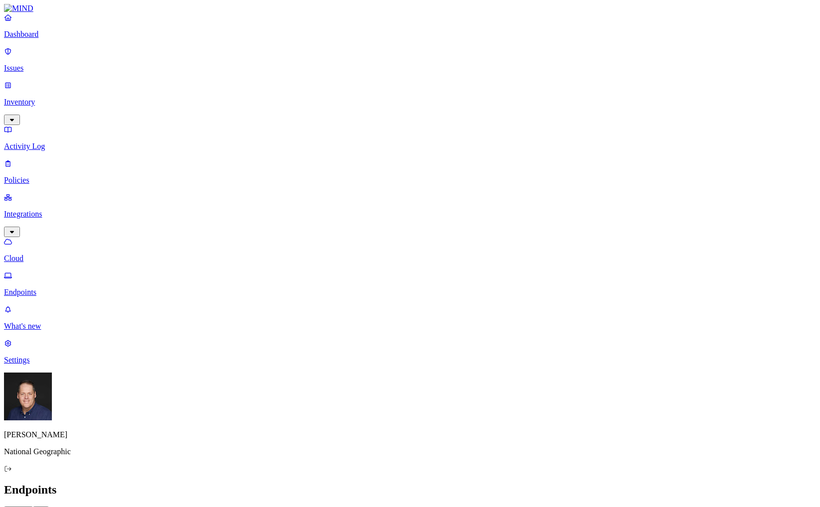
click at [40, 98] on p "Inventory" at bounding box center [410, 102] width 812 height 9
click at [45, 176] on p "Users" at bounding box center [410, 180] width 812 height 9
click at [48, 261] on link "Integrations" at bounding box center [410, 282] width 812 height 43
click at [58, 288] on p "Endpoints" at bounding box center [410, 292] width 812 height 9
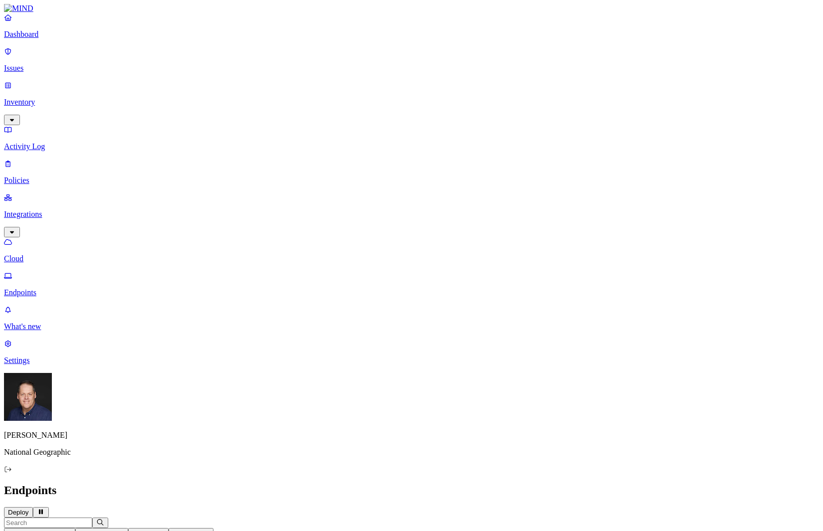
drag, startPoint x: 348, startPoint y: 215, endPoint x: 334, endPoint y: 203, distance: 19.5
click at [42, 39] on p "Dashboard" at bounding box center [411, 34] width 815 height 9
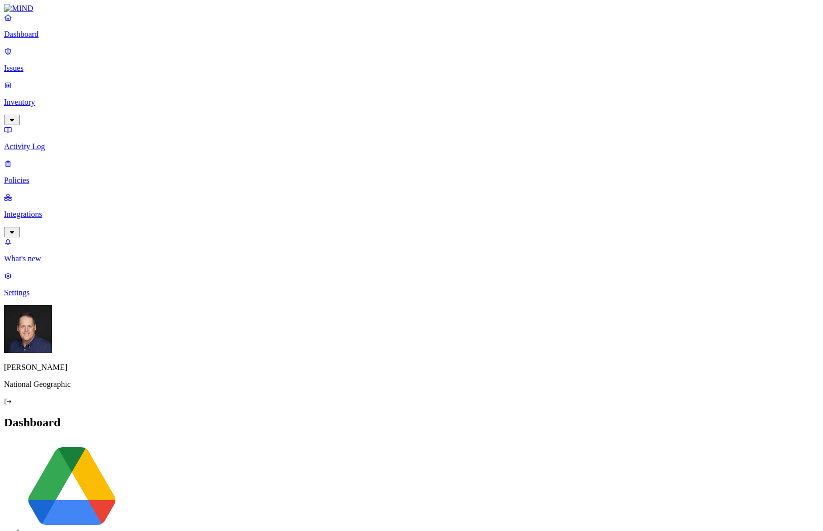
click at [36, 98] on p "Inventory" at bounding box center [411, 102] width 815 height 9
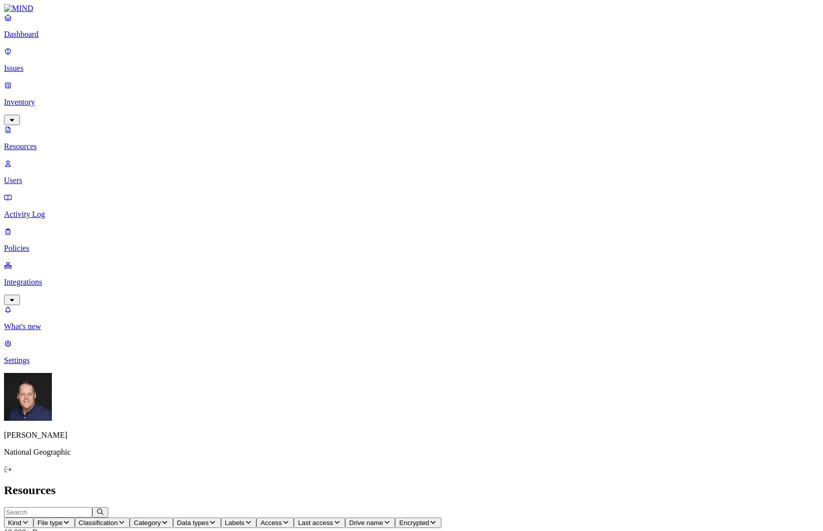
click at [61, 39] on p "Dashboard" at bounding box center [411, 34] width 815 height 9
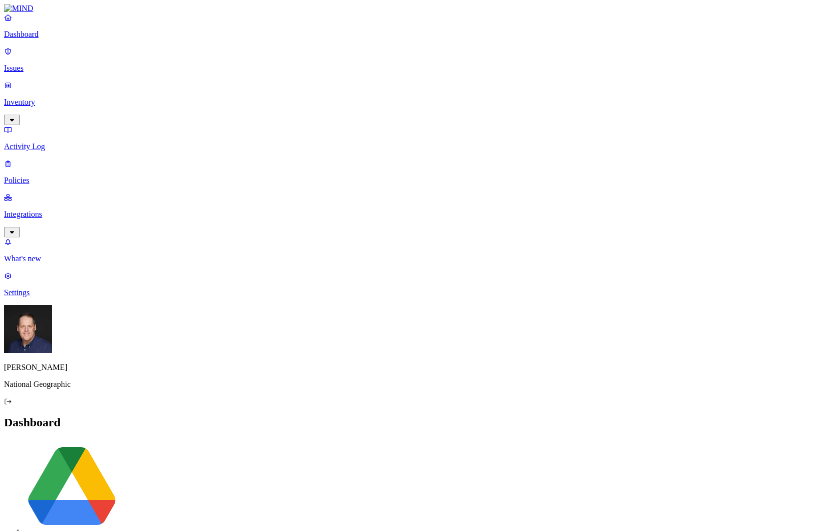
click at [53, 64] on p "Issues" at bounding box center [411, 68] width 815 height 9
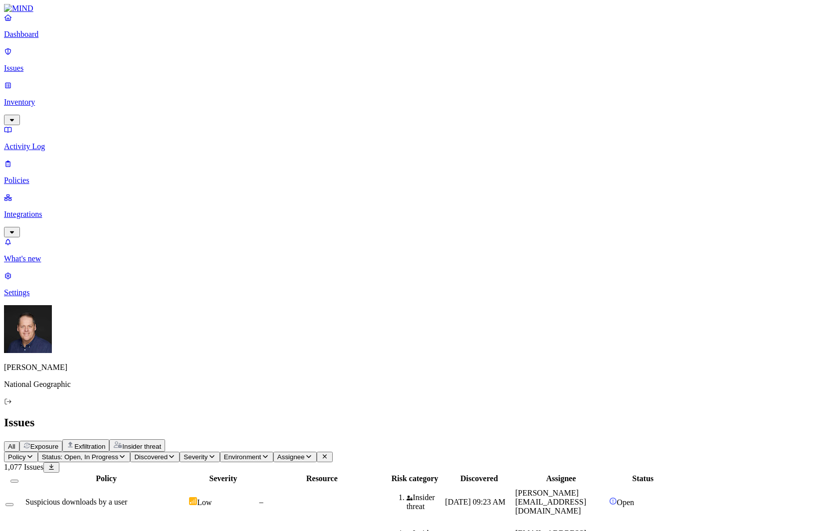
click at [175, 453] on icon "button" at bounding box center [172, 456] width 8 height 6
click at [58, 443] on span "Exposure" at bounding box center [44, 446] width 28 height 7
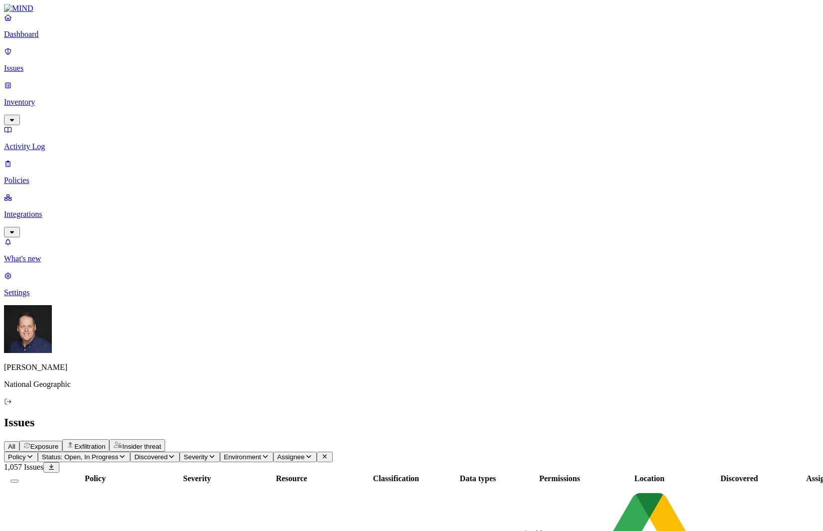
click at [59, 98] on p "Inventory" at bounding box center [411, 102] width 815 height 9
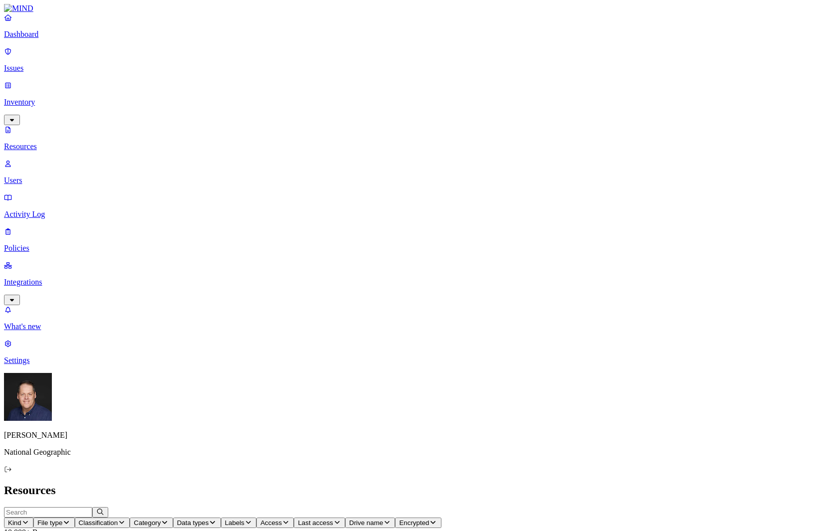
click at [282, 519] on span "Access" at bounding box center [270, 522] width 21 height 7
click at [488, 199] on button "button" at bounding box center [492, 200] width 8 height 3
click at [118, 519] on span "Classification" at bounding box center [98, 522] width 39 height 7
click at [298, 83] on button "button" at bounding box center [302, 84] width 8 height 3
click at [298, 55] on button "button" at bounding box center [302, 56] width 8 height 3
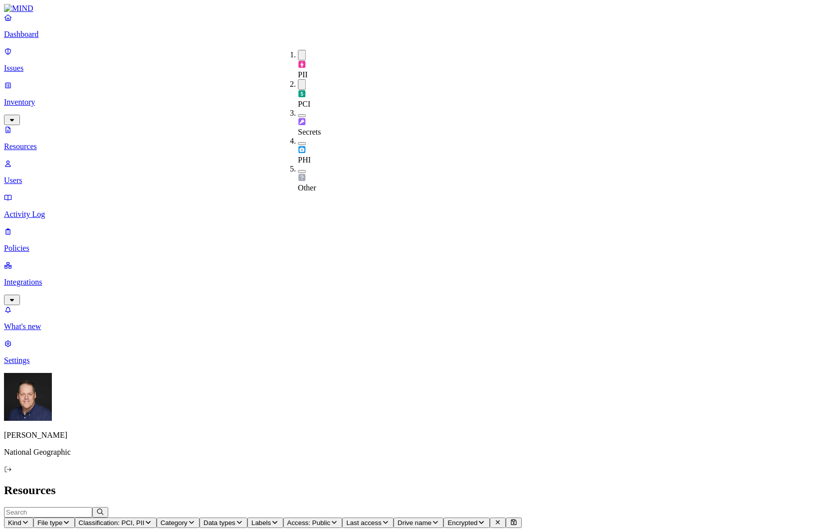
click at [368, 484] on header "Resources" at bounding box center [411, 490] width 815 height 13
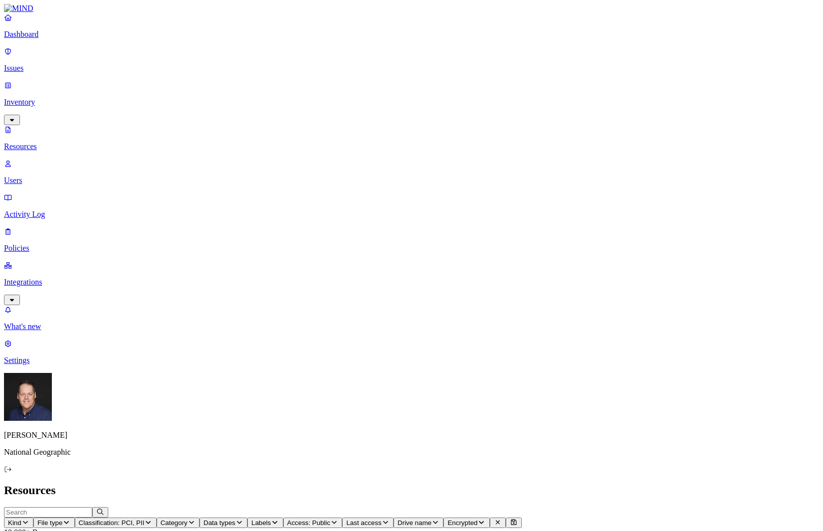
click at [152, 519] on icon "button" at bounding box center [148, 522] width 8 height 6
click at [340, 484] on h2 "Resources" at bounding box center [411, 490] width 815 height 13
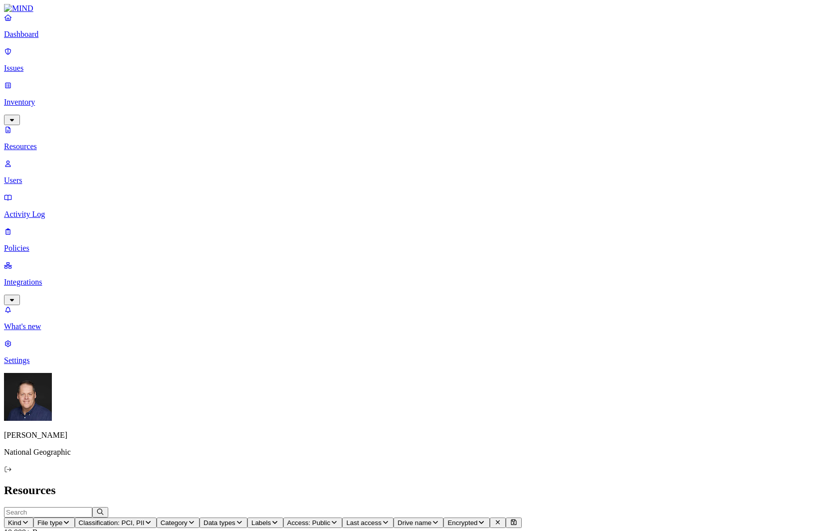
click at [271, 519] on span "Labels" at bounding box center [260, 522] width 19 height 7
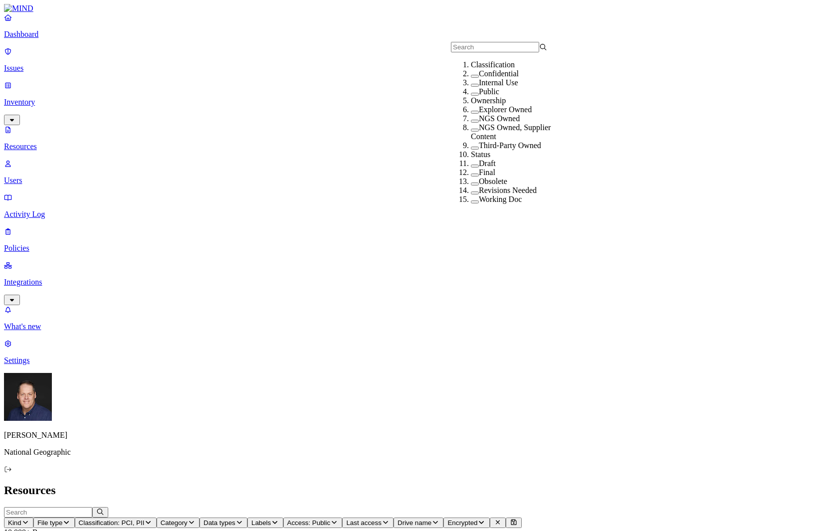
click at [271, 519] on span "Labels" at bounding box center [260, 522] width 19 height 7
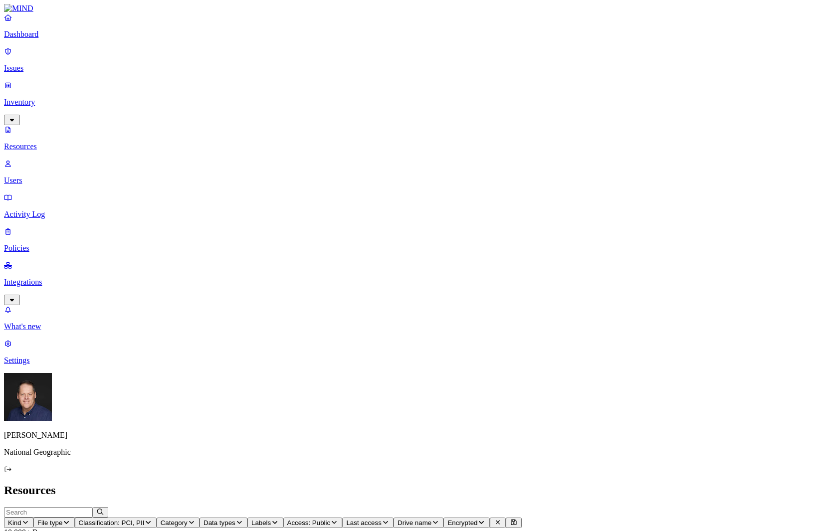
click at [195, 519] on icon "button" at bounding box center [191, 522] width 8 height 6
click at [62, 519] on span "File type" at bounding box center [49, 522] width 25 height 7
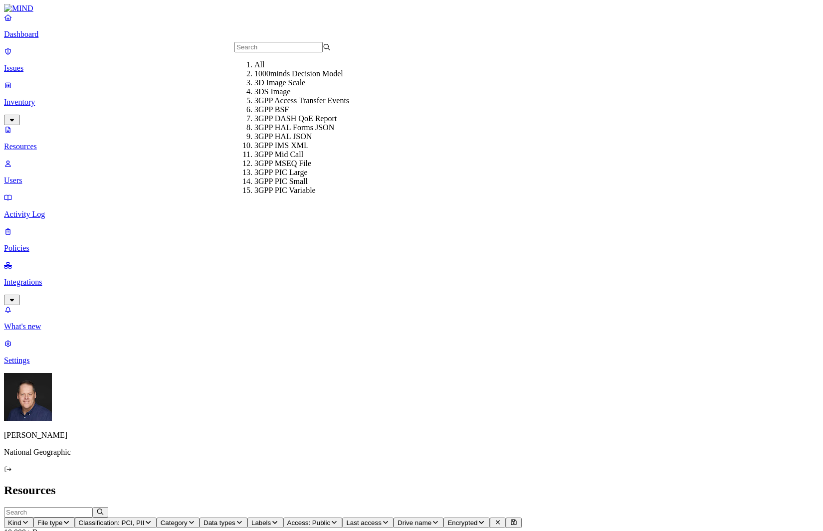
click at [62, 519] on span "File type" at bounding box center [49, 522] width 25 height 7
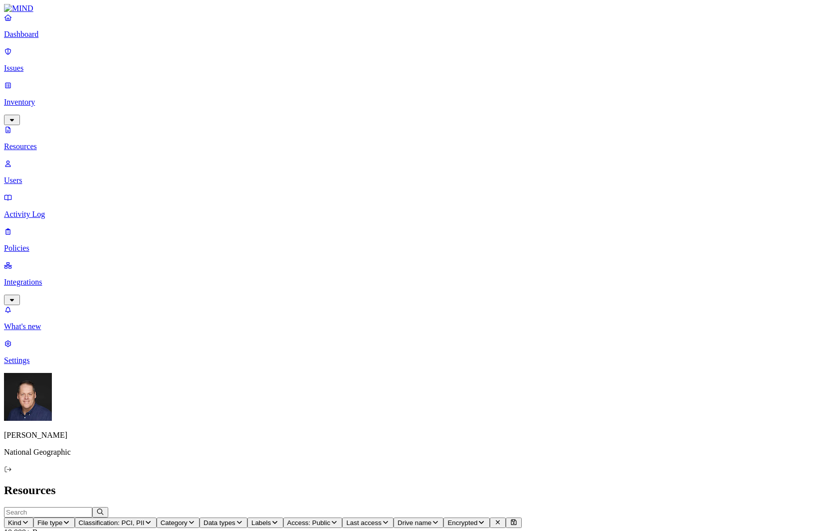
click at [21, 519] on span "Kind" at bounding box center [14, 522] width 13 height 7
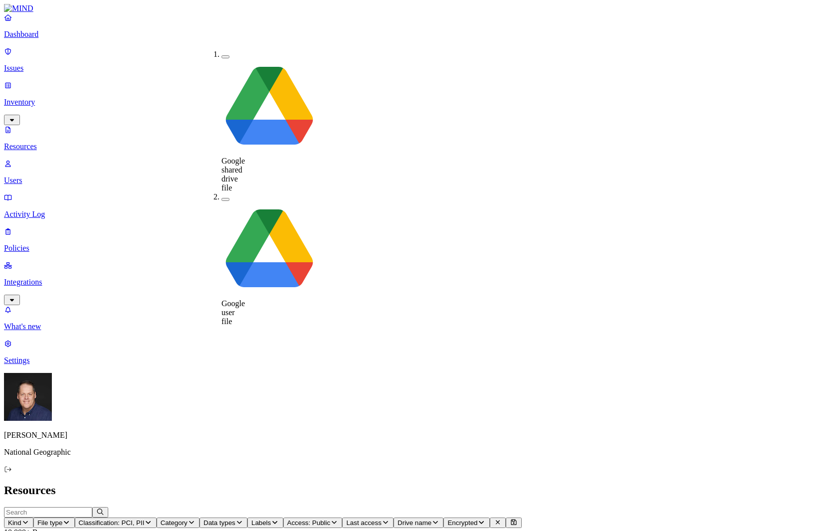
click at [21, 519] on span "Kind" at bounding box center [14, 522] width 13 height 7
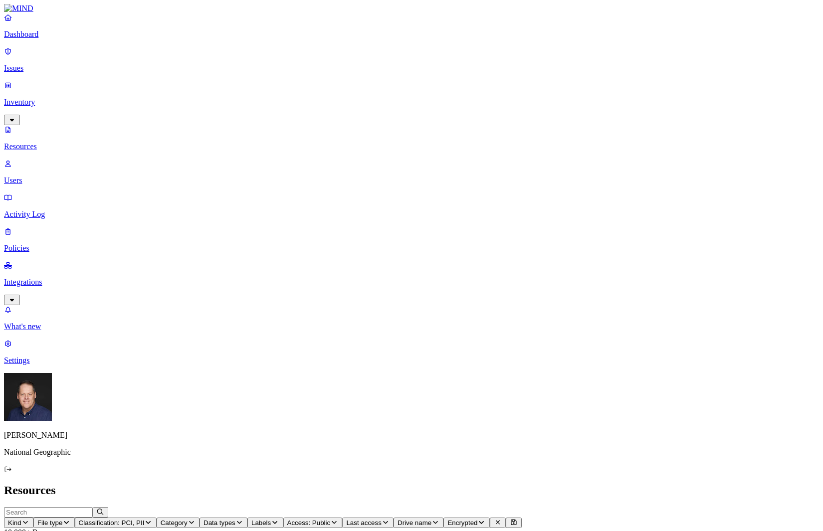
click at [235, 519] on span "Data types" at bounding box center [219, 522] width 32 height 7
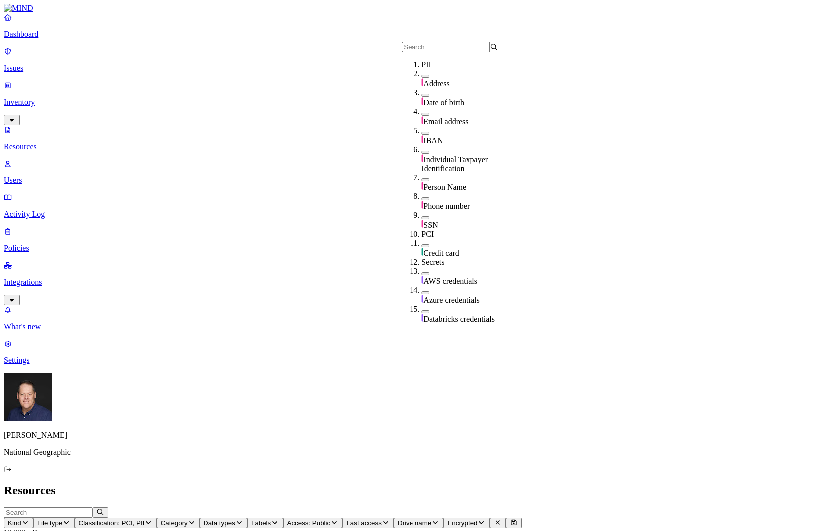
click at [421, 216] on button "button" at bounding box center [425, 217] width 8 height 3
click at [529, 484] on header "Resources" at bounding box center [411, 490] width 815 height 13
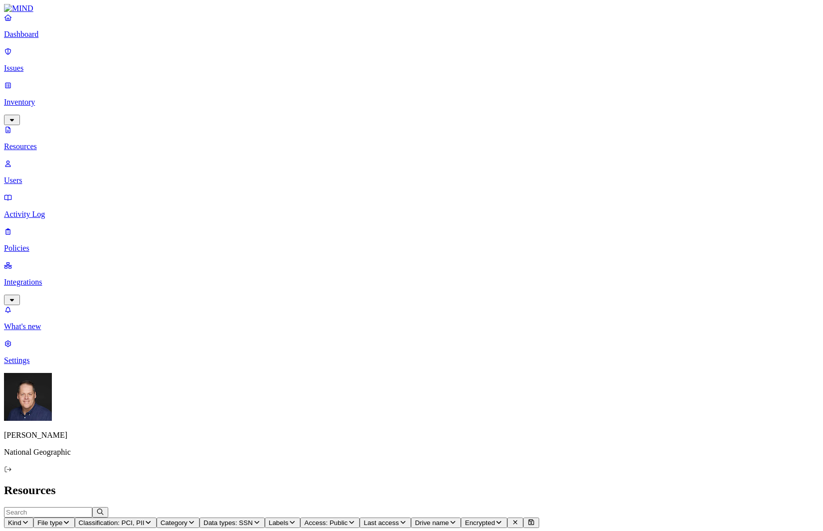
click at [152, 519] on icon "button" at bounding box center [148, 522] width 8 height 6
drag, startPoint x: 288, startPoint y: 53, endPoint x: 289, endPoint y: 66, distance: 13.0
click at [298, 56] on button "button" at bounding box center [302, 55] width 8 height 10
click at [298, 78] on div "PCI" at bounding box center [298, 92] width 0 height 29
click at [349, 484] on header "Resources" at bounding box center [411, 490] width 815 height 13
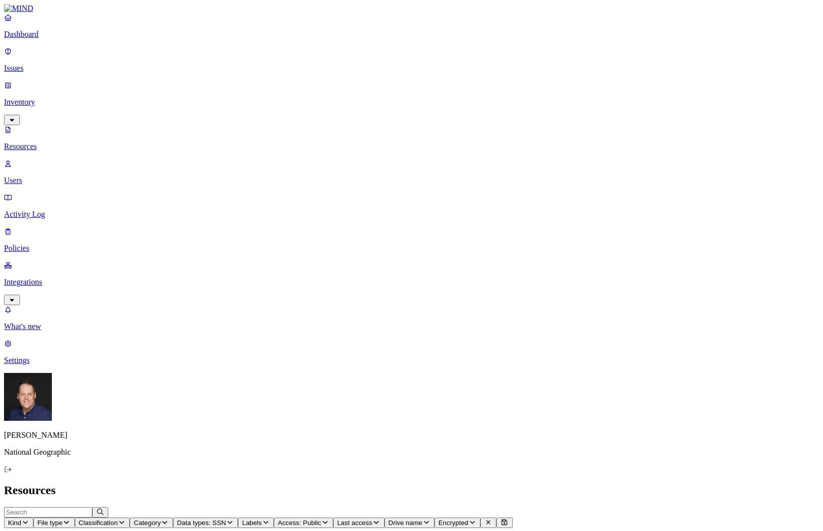
click at [54, 65] on p "Issues" at bounding box center [411, 68] width 815 height 9
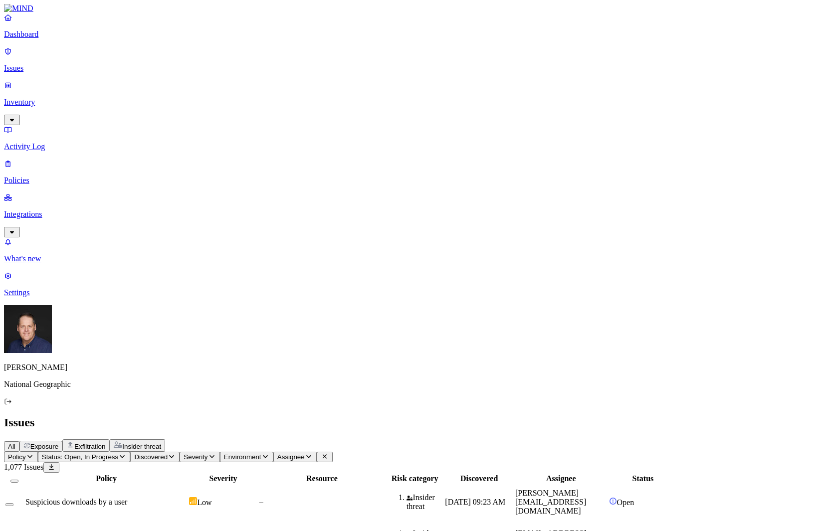
click at [207, 453] on span "Severity" at bounding box center [195, 456] width 24 height 7
click at [322, 85] on img at bounding box center [323, 89] width 8 height 8
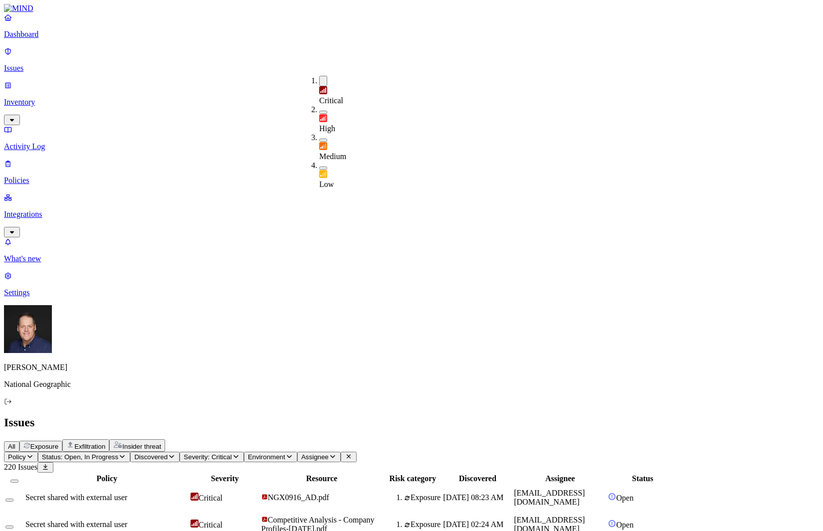
click at [522, 439] on div "All Exposure Exfiltration Insider threat" at bounding box center [411, 445] width 815 height 12
click at [58, 443] on span "Exposure" at bounding box center [44, 446] width 28 height 7
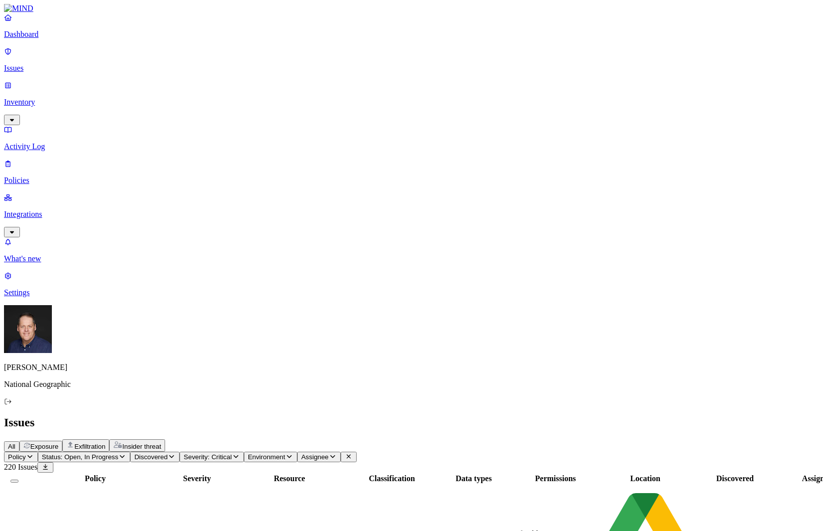
click at [240, 453] on icon "button" at bounding box center [236, 456] width 8 height 6
click at [319, 79] on button "button" at bounding box center [323, 81] width 8 height 10
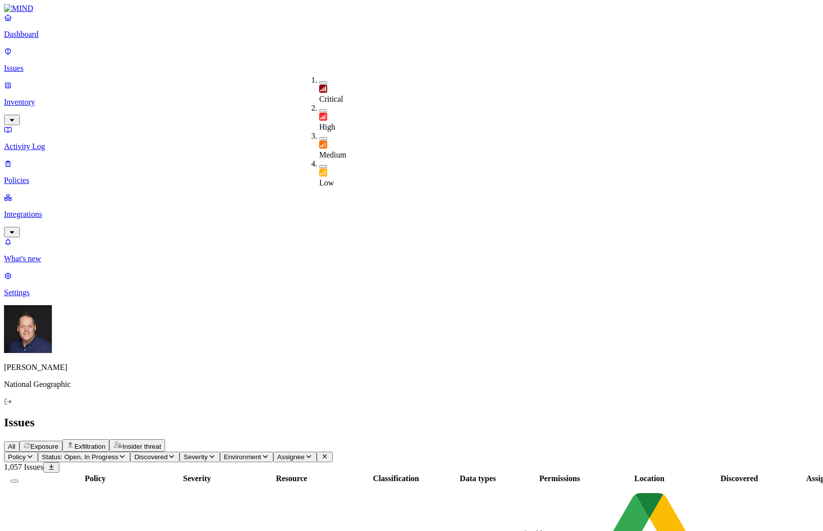
click at [175, 453] on icon "button" at bounding box center [172, 456] width 8 height 6
click at [313, 453] on icon "button" at bounding box center [309, 456] width 8 height 6
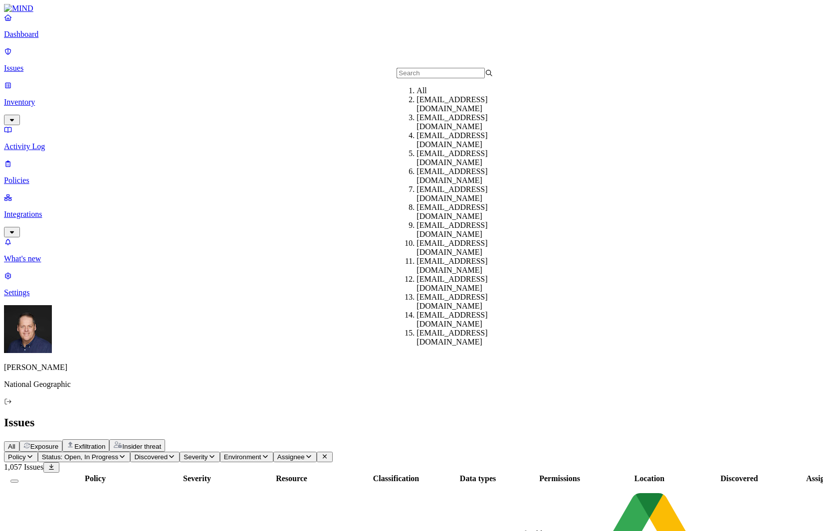
click at [313, 453] on icon "button" at bounding box center [309, 456] width 8 height 6
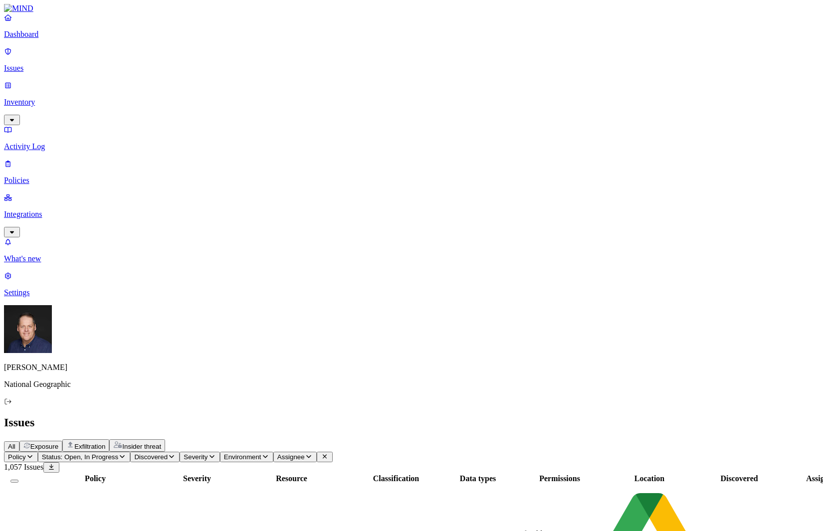
click at [518, 474] on th "Data types" at bounding box center [477, 479] width 81 height 10
click at [517, 474] on div "Data types" at bounding box center [478, 478] width 80 height 9
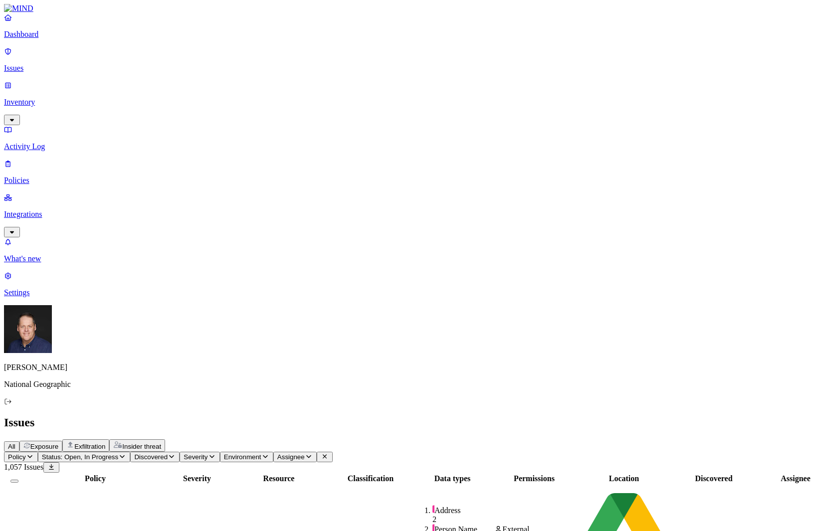
click at [207, 453] on span "Severity" at bounding box center [195, 456] width 24 height 7
click at [261, 453] on span "Environment" at bounding box center [242, 456] width 37 height 7
click at [305, 453] on span "Assignee" at bounding box center [290, 456] width 27 height 7
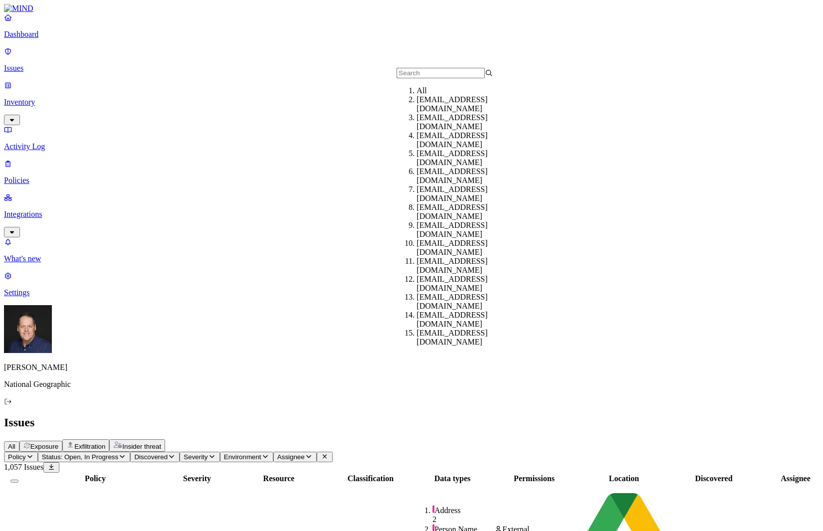
click at [168, 453] on span "Discovered" at bounding box center [150, 456] width 33 height 7
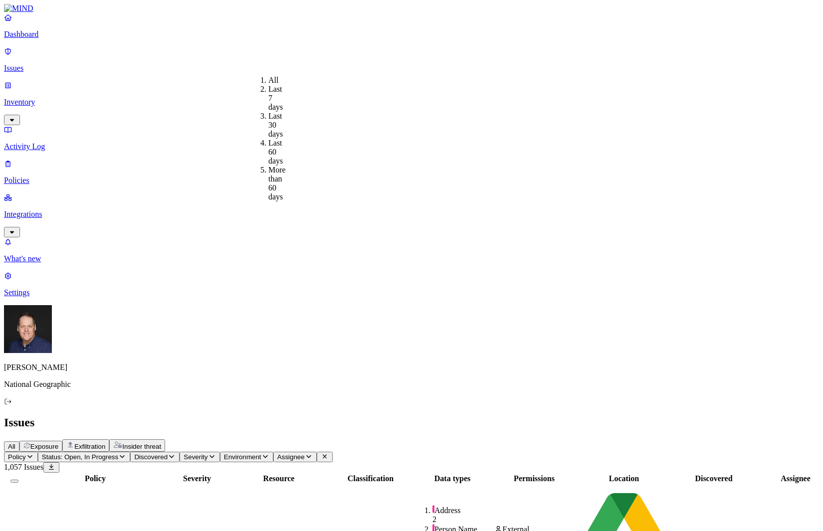
click at [34, 453] on icon "button" at bounding box center [30, 456] width 8 height 6
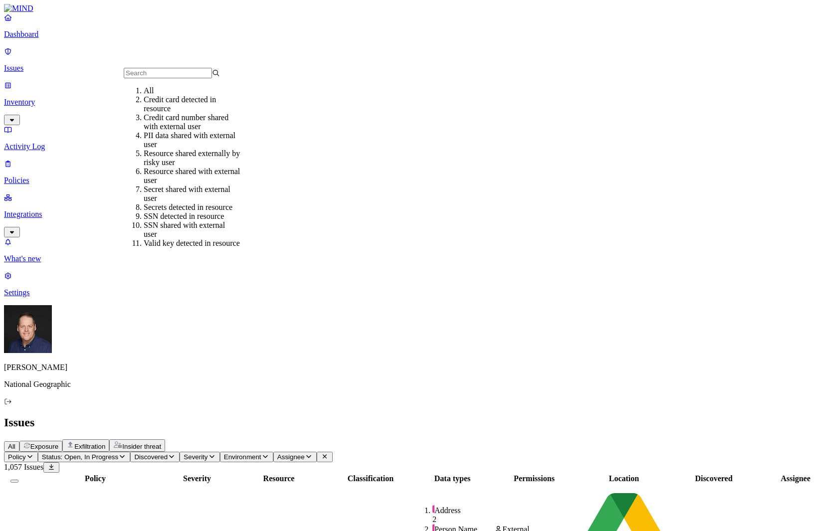
scroll to position [32, 0]
click at [188, 212] on div "SSN detected in resource" at bounding box center [192, 216] width 96 height 9
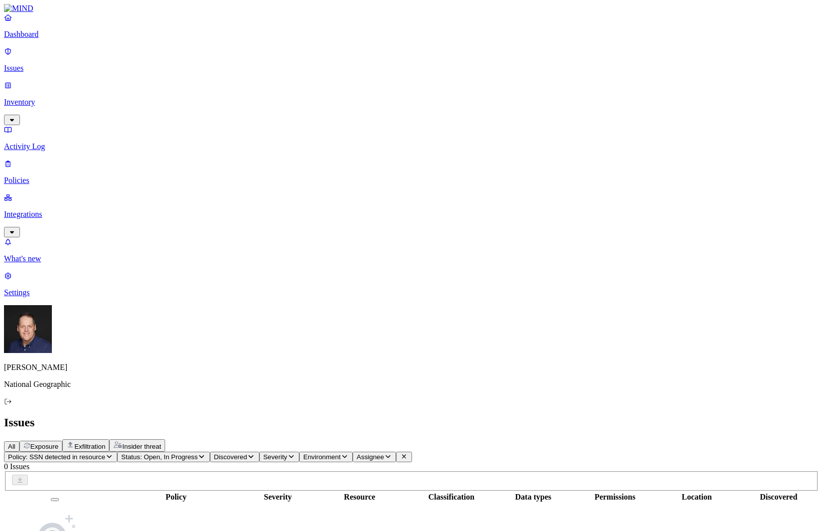
click at [113, 453] on icon "button" at bounding box center [109, 456] width 8 height 6
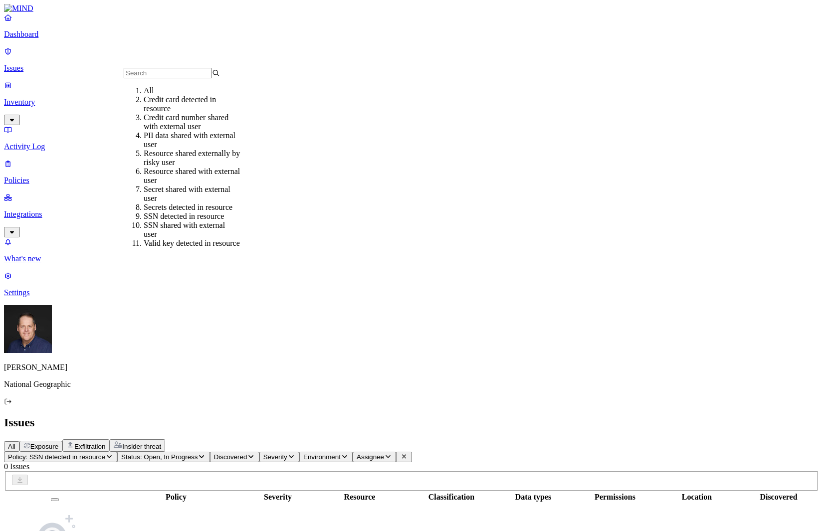
click at [162, 113] on div "Credit card detected in resource" at bounding box center [192, 104] width 96 height 18
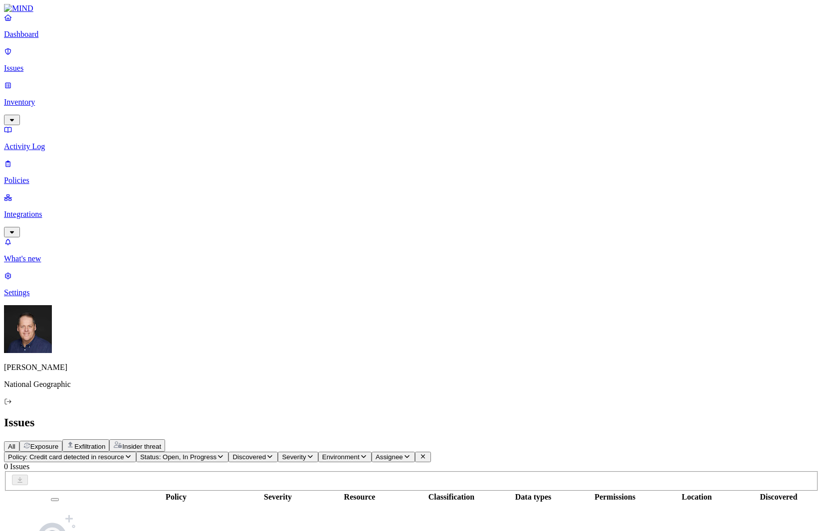
click at [132, 453] on icon "button" at bounding box center [128, 456] width 8 height 6
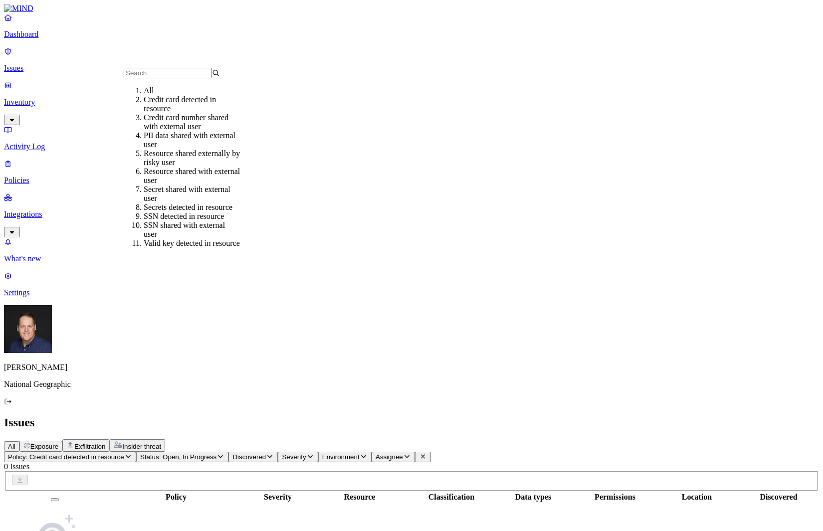
click at [185, 95] on div "All" at bounding box center [192, 90] width 96 height 9
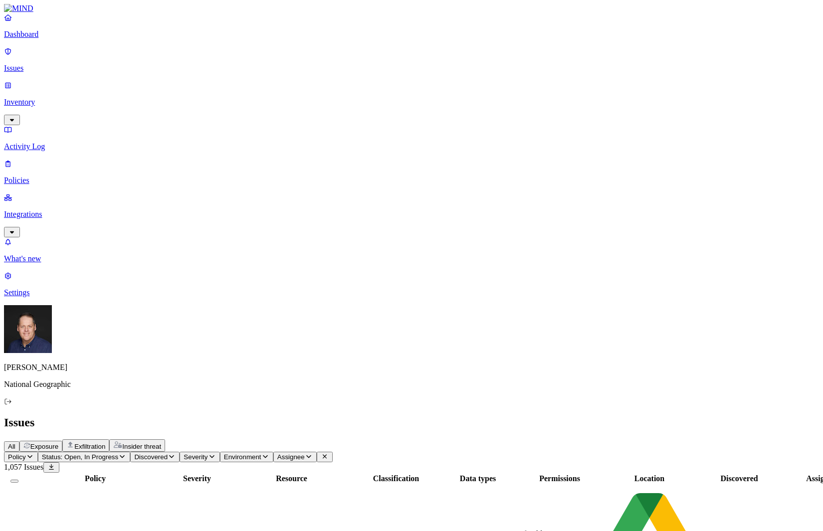
click at [54, 98] on p "Inventory" at bounding box center [411, 102] width 815 height 9
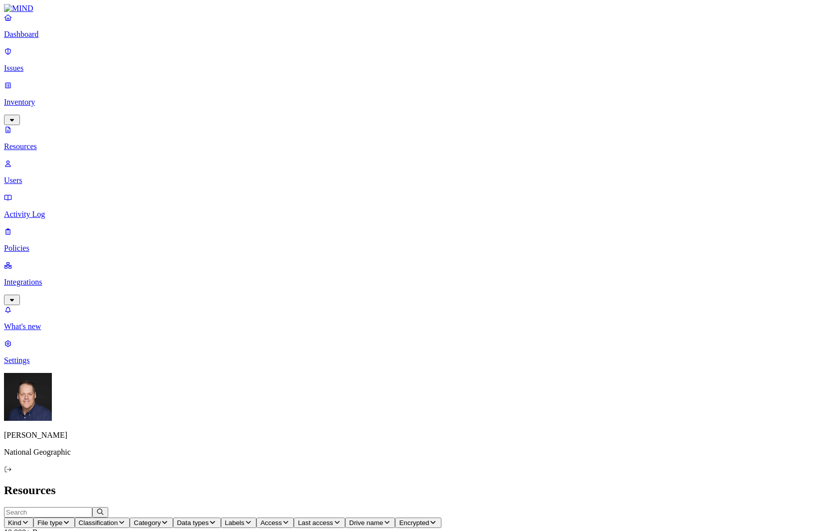
click at [282, 519] on span "Access" at bounding box center [270, 522] width 21 height 7
click at [488, 199] on button "button" at bounding box center [492, 200] width 8 height 3
click at [532, 484] on h2 "Resources" at bounding box center [411, 490] width 815 height 13
click at [209, 519] on span "Data types" at bounding box center [193, 522] width 32 height 7
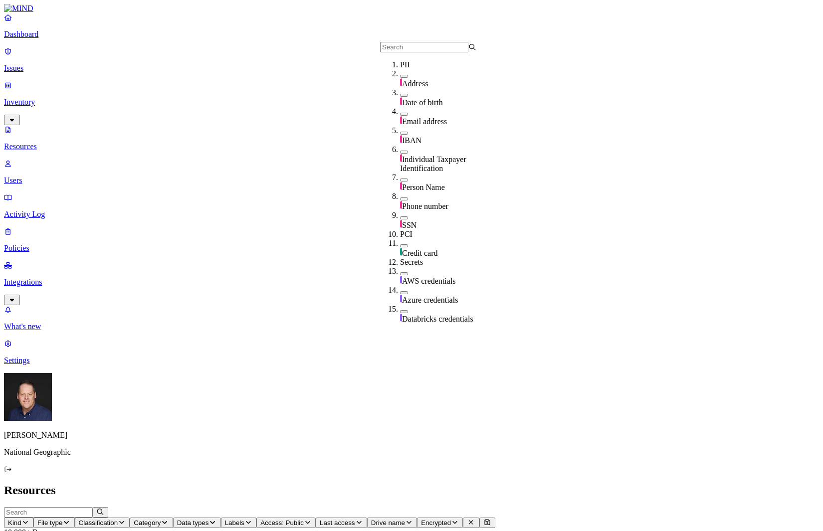
click at [400, 216] on button "button" at bounding box center [404, 217] width 8 height 3
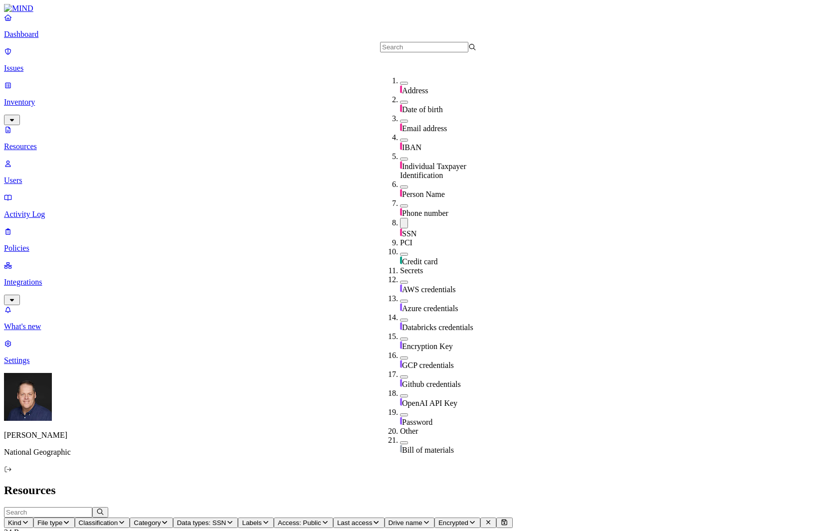
scroll to position [100, 0]
click at [400, 218] on button "button" at bounding box center [404, 223] width 8 height 10
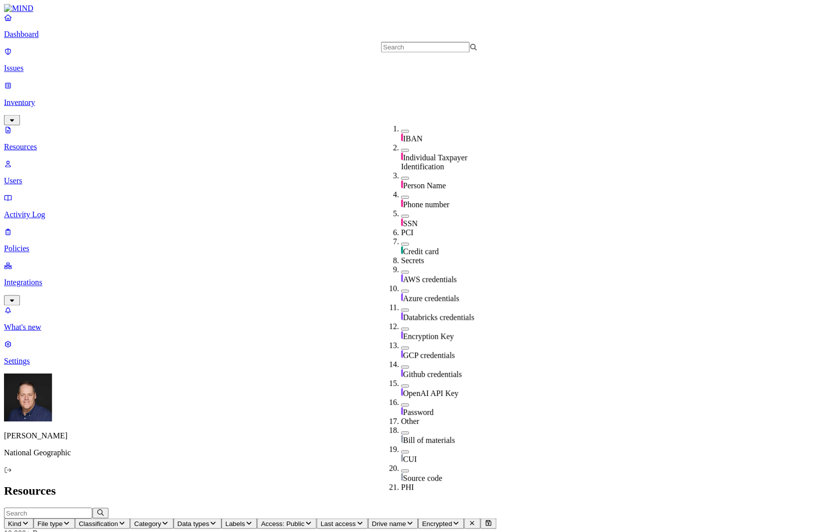
scroll to position [164, 0]
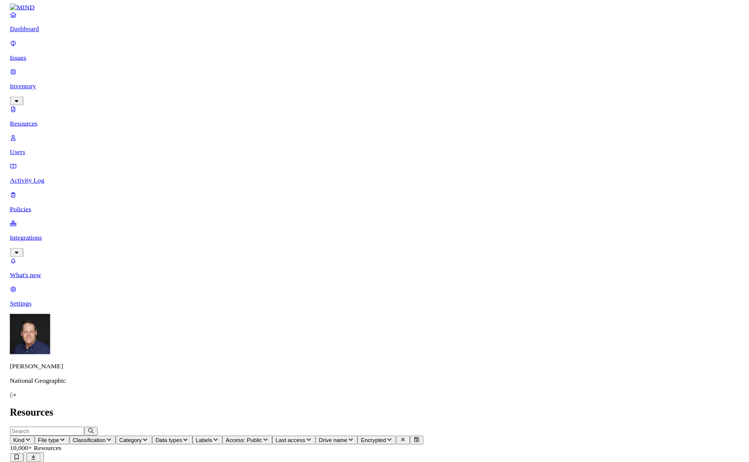
scroll to position [146, 0]
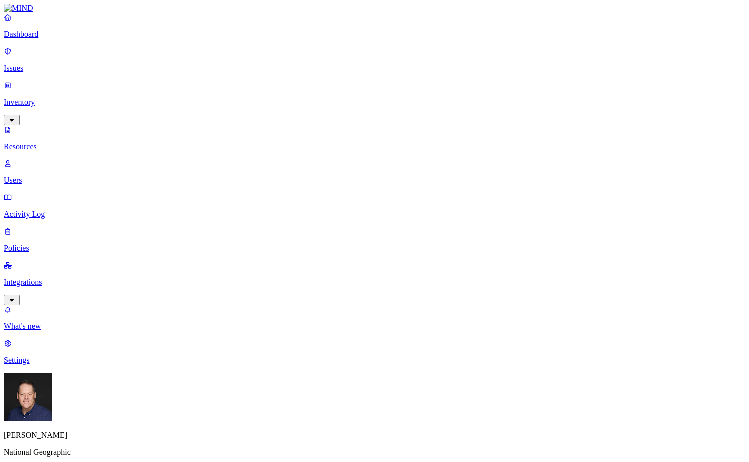
click at [42, 39] on p "Dashboard" at bounding box center [374, 34] width 741 height 9
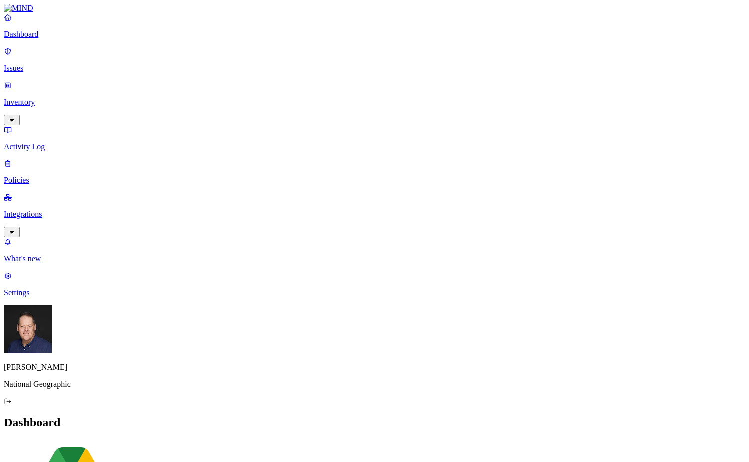
click at [28, 98] on p "Inventory" at bounding box center [374, 102] width 741 height 9
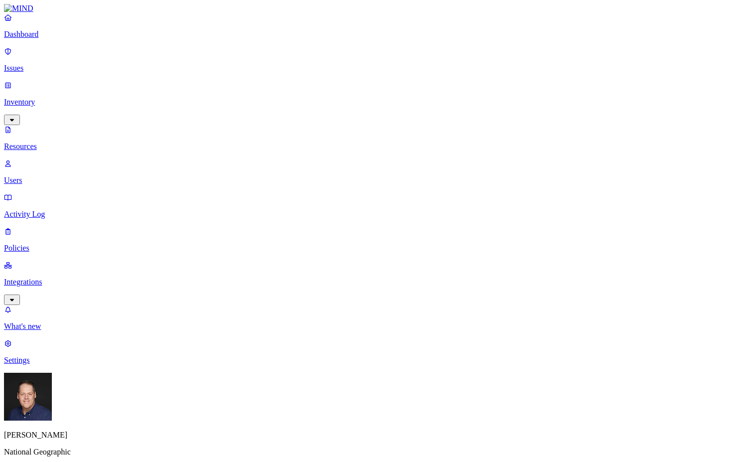
click at [47, 176] on p "Users" at bounding box center [374, 180] width 741 height 9
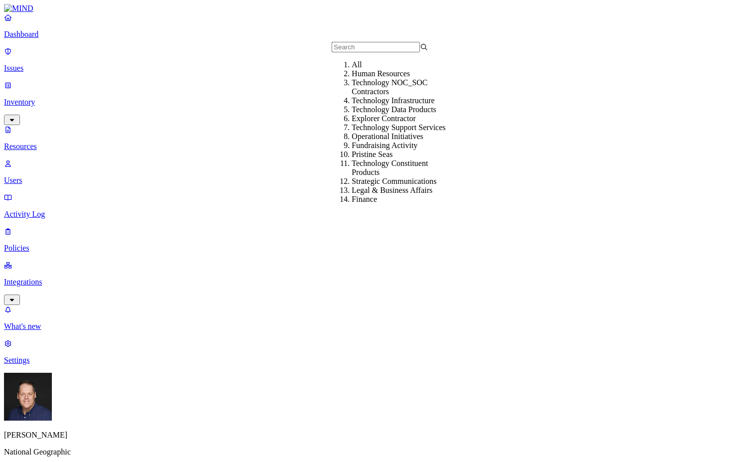
click at [373, 52] on input "text" at bounding box center [376, 47] width 88 height 10
type input "hr"
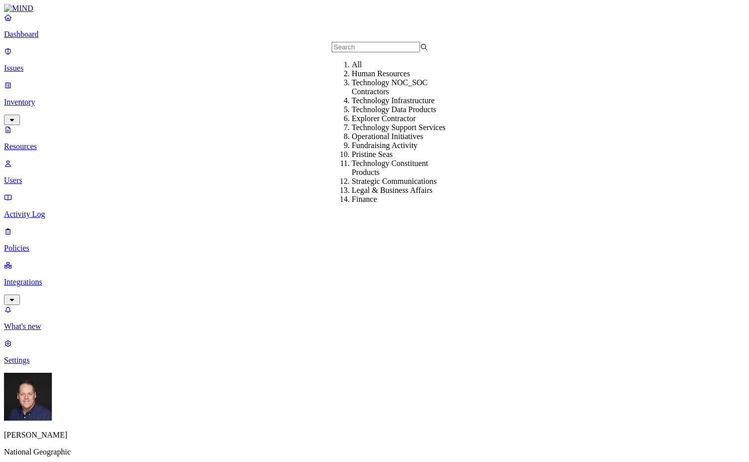
click at [357, 78] on div "Human Resources" at bounding box center [399, 73] width 96 height 9
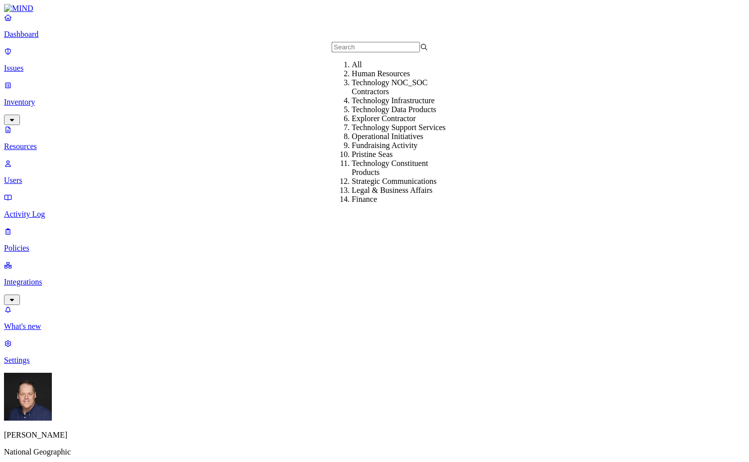
click at [407, 96] on div "Technology NOC_SOC Contractors" at bounding box center [399, 87] width 96 height 18
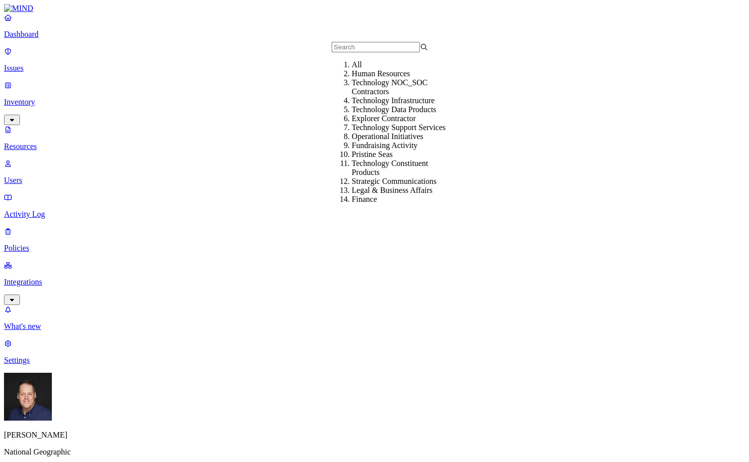
click at [398, 105] on div "Technology Infrastructure" at bounding box center [399, 100] width 96 height 9
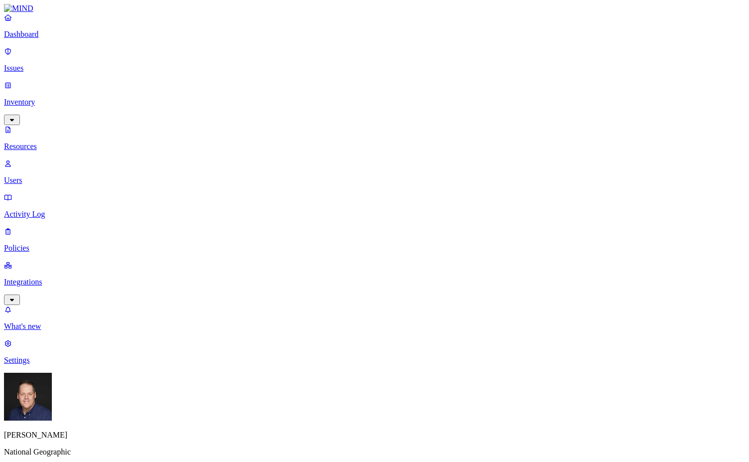
click at [42, 244] on p "Policies" at bounding box center [374, 248] width 741 height 9
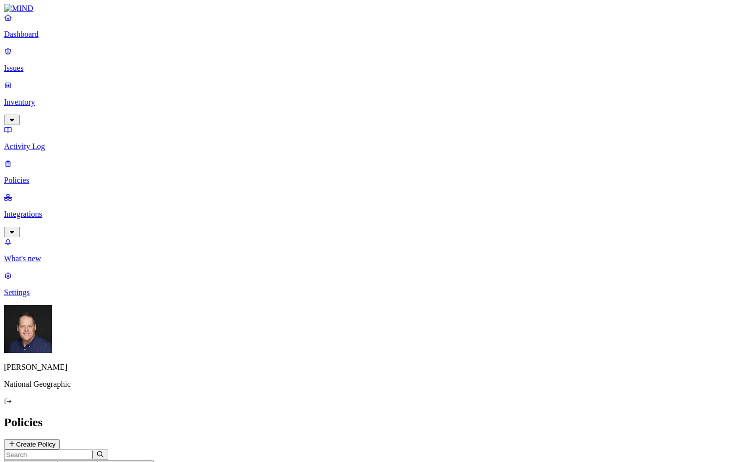
click at [53, 462] on icon "button" at bounding box center [49, 465] width 8 height 6
click at [221, 50] on div "Cloud" at bounding box center [221, 63] width 0 height 27
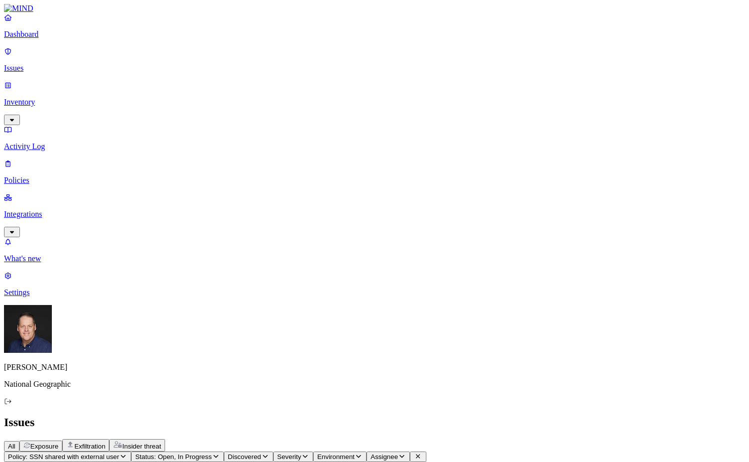
click at [62, 64] on p "Issues" at bounding box center [374, 68] width 741 height 9
click at [38, 452] on button "Policy" at bounding box center [21, 457] width 34 height 10
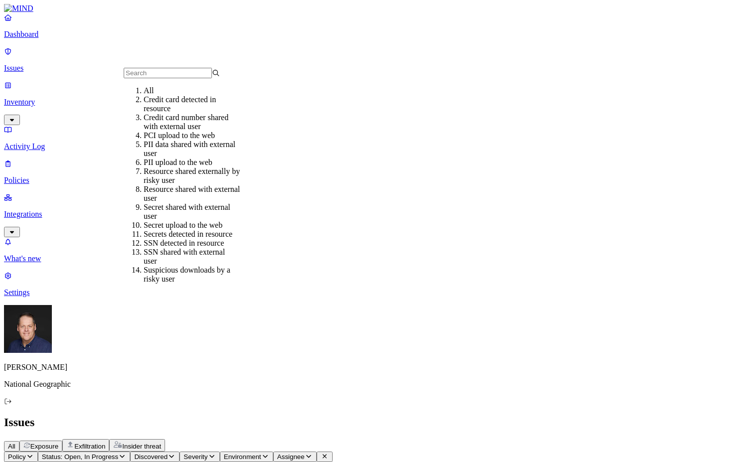
click at [190, 167] on div "PII upload to the web" at bounding box center [192, 162] width 96 height 9
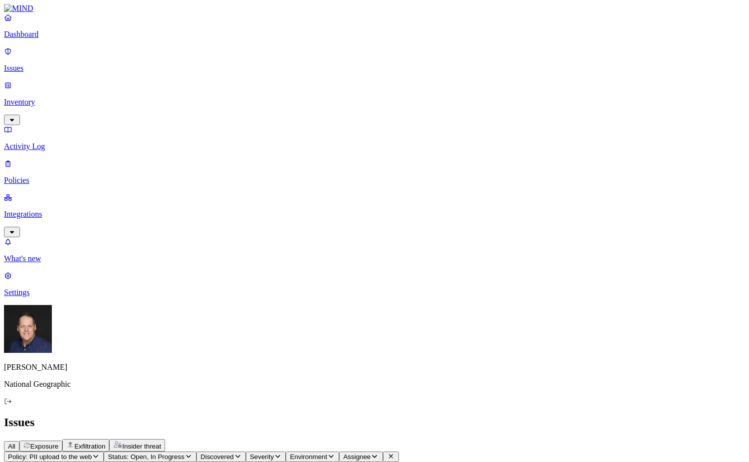
click at [104, 452] on button "Policy: PII upload to the web" at bounding box center [54, 457] width 100 height 10
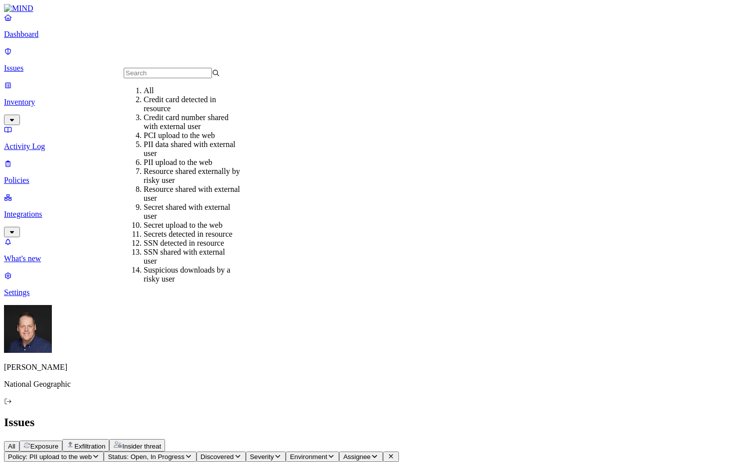
click at [166, 125] on div "Credit card number shared with external user" at bounding box center [192, 122] width 96 height 18
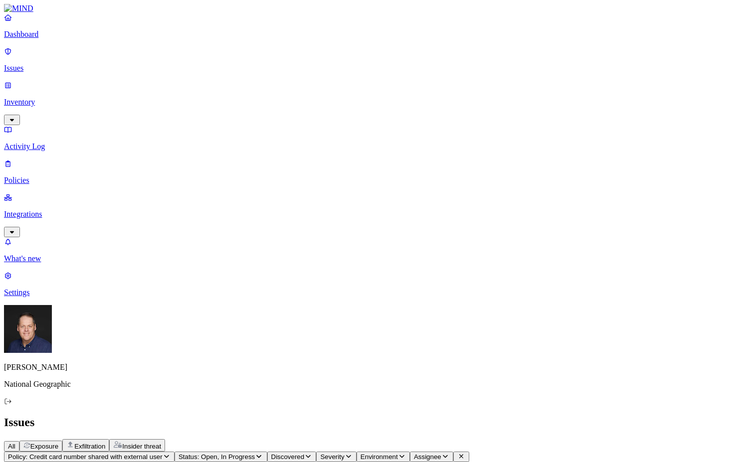
click at [163, 453] on span "Policy: Credit card number shared with external user" at bounding box center [85, 456] width 155 height 7
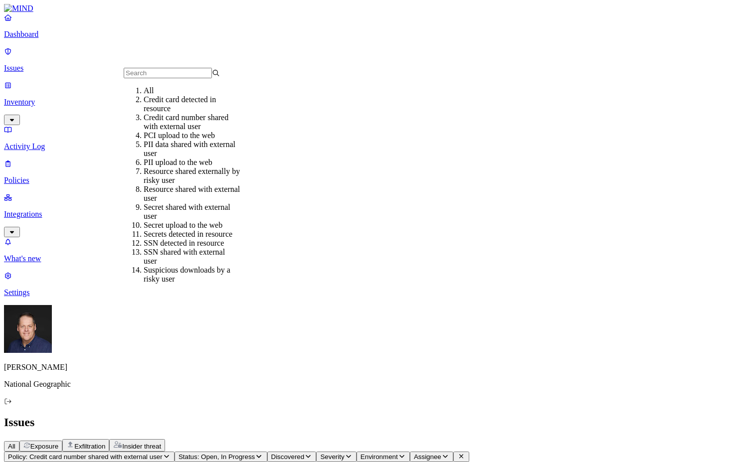
click at [190, 113] on div "Credit card detected in resource" at bounding box center [192, 104] width 96 height 18
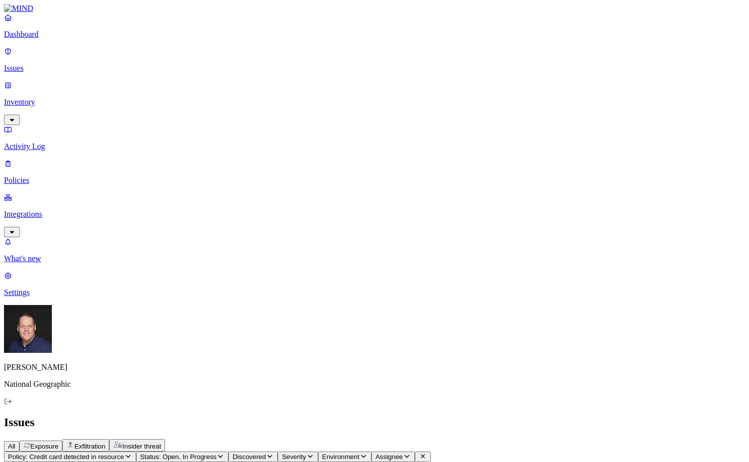
click at [136, 452] on button "Policy: Credit card detected in resource" at bounding box center [70, 457] width 132 height 10
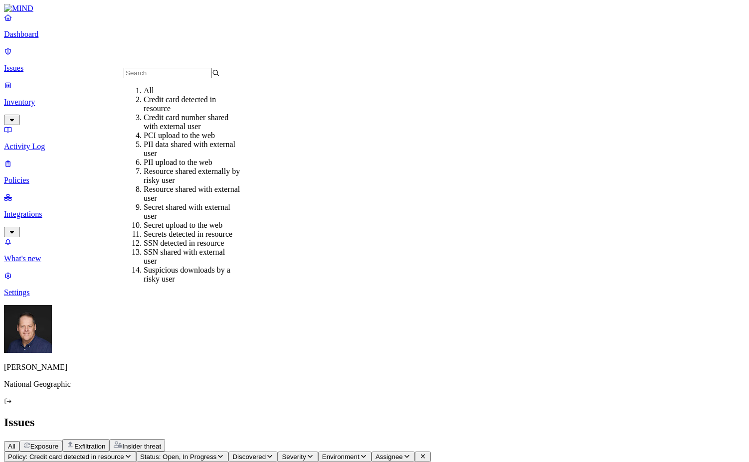
click at [208, 203] on div "Resource shared with external user" at bounding box center [192, 194] width 96 height 18
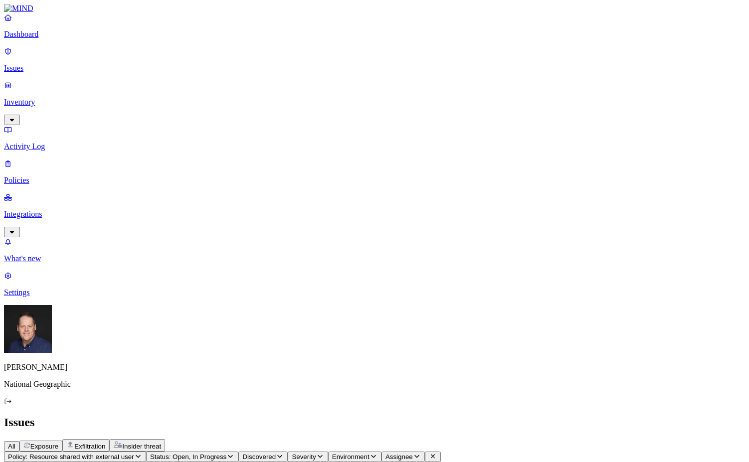
click at [226, 453] on span "Status: Open, In Progress" at bounding box center [188, 456] width 76 height 7
click at [264, 105] on button "button" at bounding box center [268, 110] width 8 height 10
click at [264, 148] on button "button" at bounding box center [268, 149] width 8 height 3
click at [264, 111] on button "button" at bounding box center [268, 112] width 8 height 3
click at [48, 192] on nav "Dashboard Issues Inventory Activity Log Policies Integrations What's new 1 Sett…" at bounding box center [374, 155] width 741 height 284
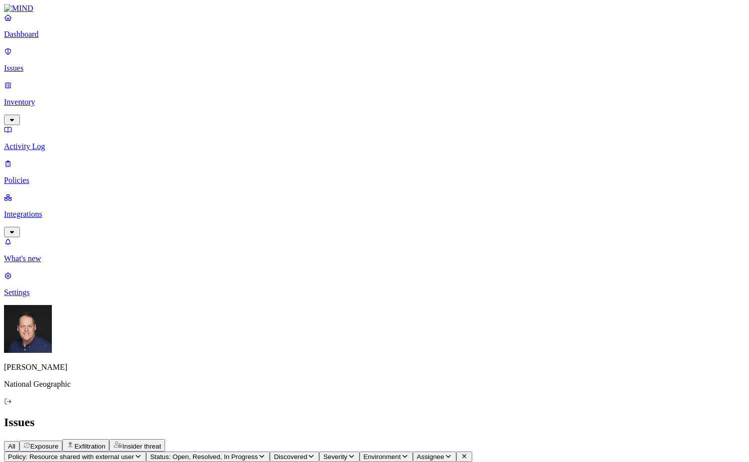
click at [134, 453] on span "Policy: Resource shared with external user" at bounding box center [71, 456] width 126 height 7
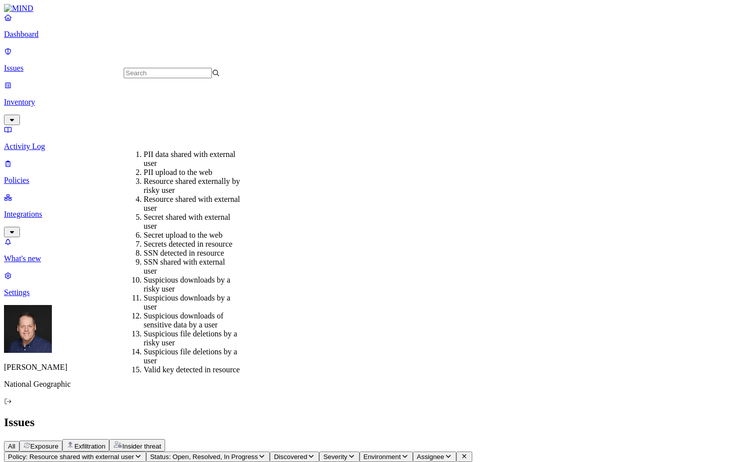
scroll to position [179, 0]
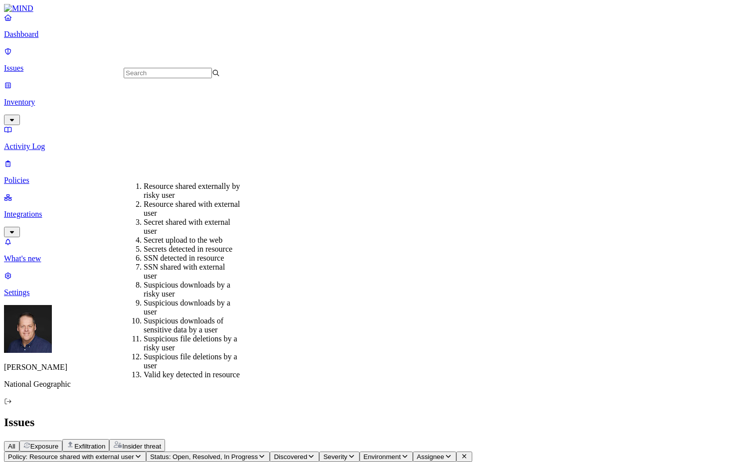
click at [197, 263] on div "SSN shared with external user" at bounding box center [192, 272] width 96 height 18
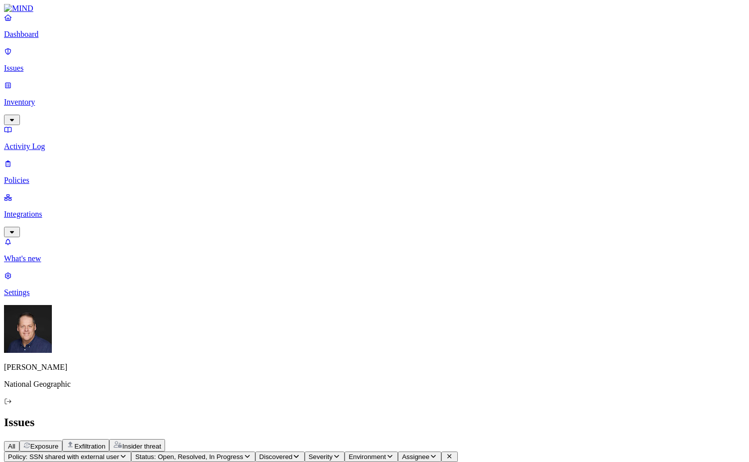
click at [26, 210] on p "Integrations" at bounding box center [374, 214] width 741 height 9
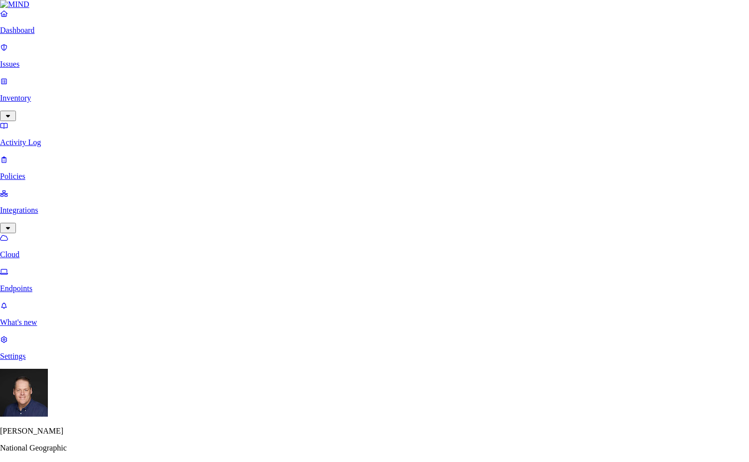
scroll to position [299, 0]
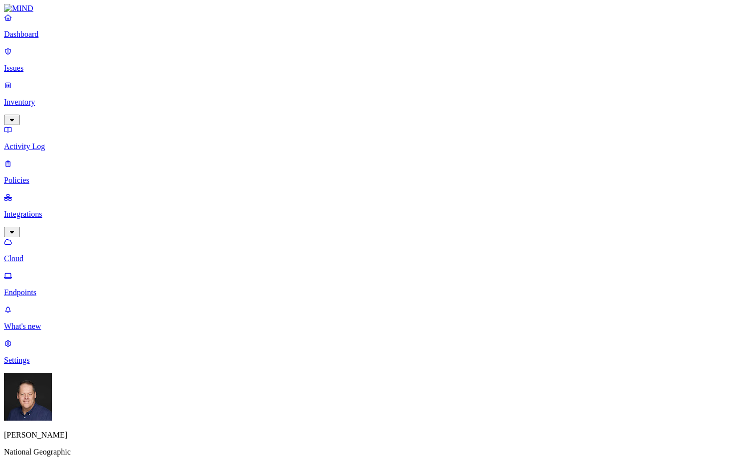
click at [51, 176] on p "Policies" at bounding box center [374, 180] width 741 height 9
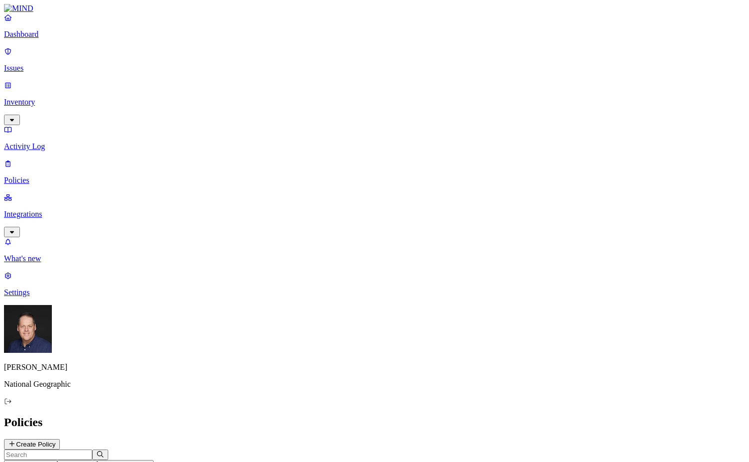
click at [60, 439] on button "Create Policy" at bounding box center [32, 444] width 56 height 10
click at [92, 455] on input "Policy name" at bounding box center [48, 460] width 88 height 10
type input "NGS Custom"
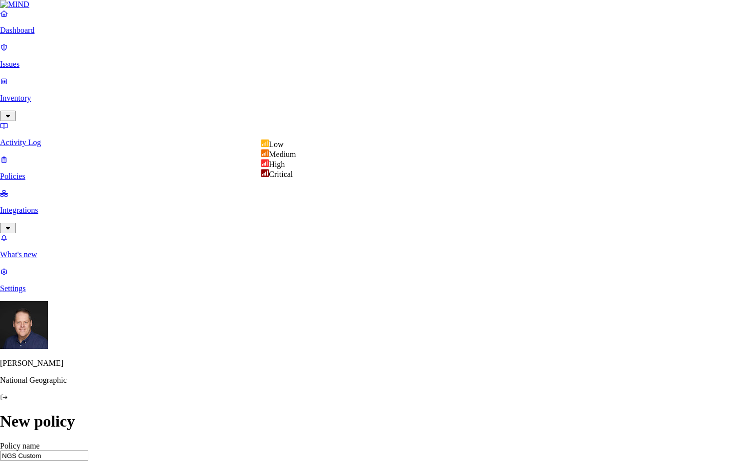
select select "4"
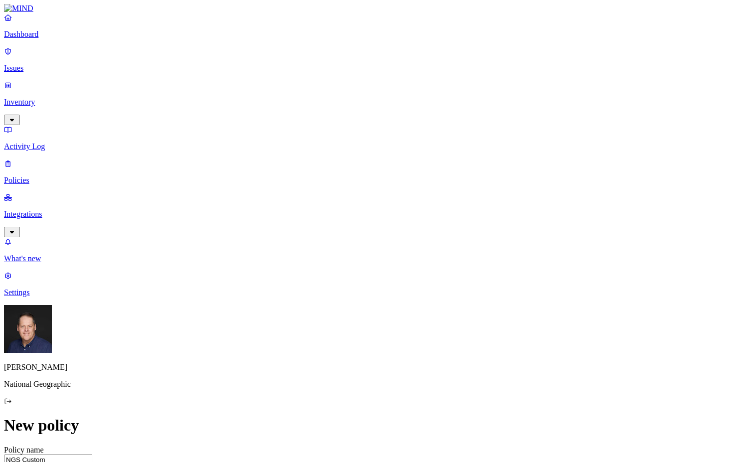
type textarea "NGS Critical Issues"
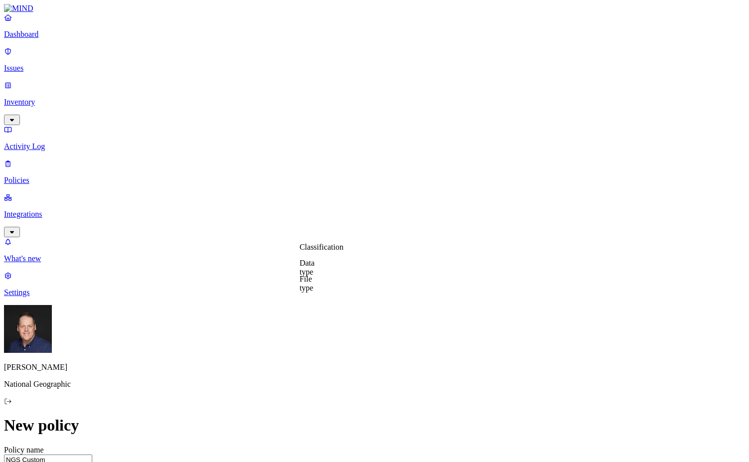
click at [331, 251] on label "Classification" at bounding box center [322, 247] width 44 height 8
click at [308, 304] on button "button" at bounding box center [304, 302] width 8 height 3
click at [308, 288] on button "button" at bounding box center [304, 286] width 8 height 3
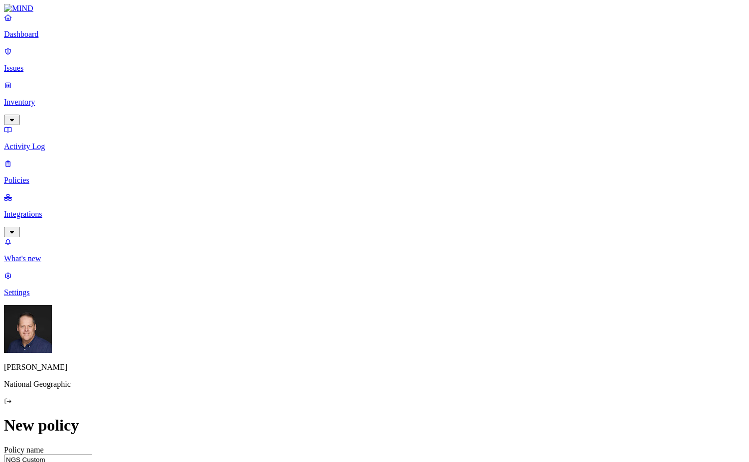
click at [320, 327] on label "Public access" at bounding box center [310, 325] width 20 height 17
click at [349, 310] on label "Anyone with link" at bounding box center [324, 303] width 49 height 17
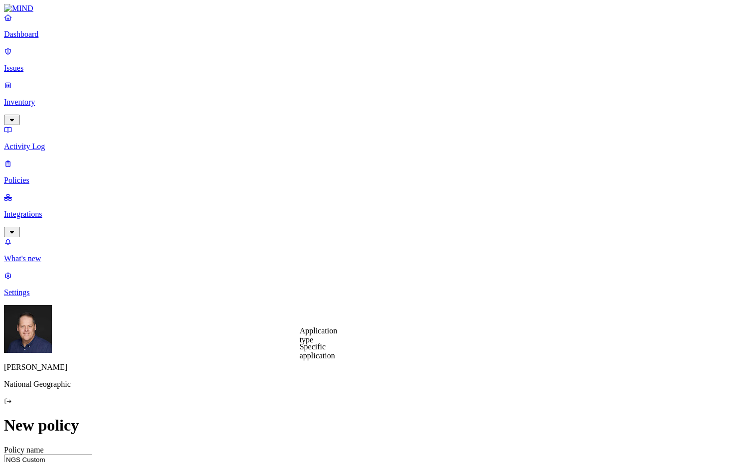
click at [335, 353] on label "Specific application" at bounding box center [317, 350] width 35 height 17
click at [351, 335] on span "Specific application" at bounding box center [346, 331] width 64 height 8
click at [319, 354] on label "Specific application" at bounding box center [317, 350] width 35 height 17
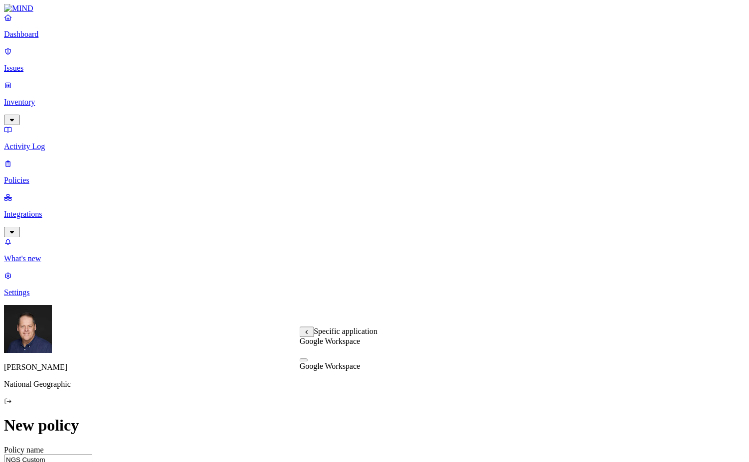
click at [308, 361] on button "button" at bounding box center [304, 359] width 8 height 3
click at [360, 368] on span "Google Workspace" at bounding box center [330, 367] width 61 height 8
click at [320, 353] on label "Specific application" at bounding box center [317, 350] width 35 height 17
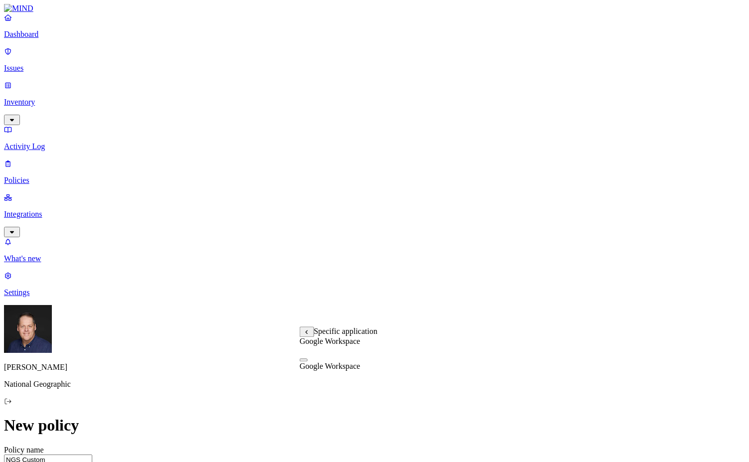
click at [308, 361] on button "button" at bounding box center [304, 359] width 8 height 3
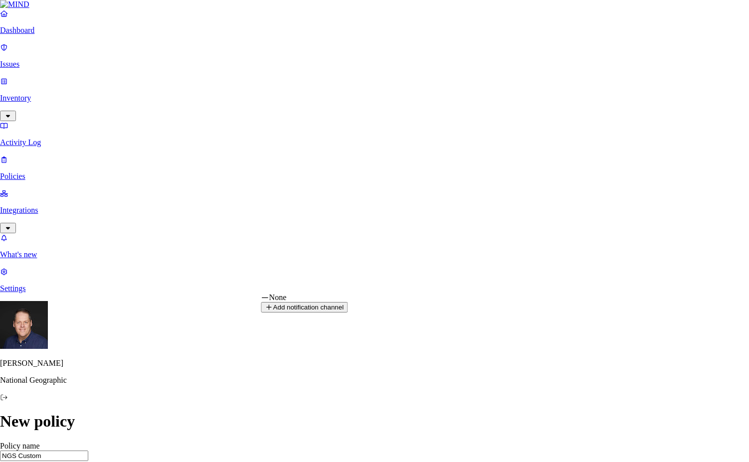
click at [347, 313] on button "Add notification channel" at bounding box center [304, 307] width 87 height 10
select select "3"
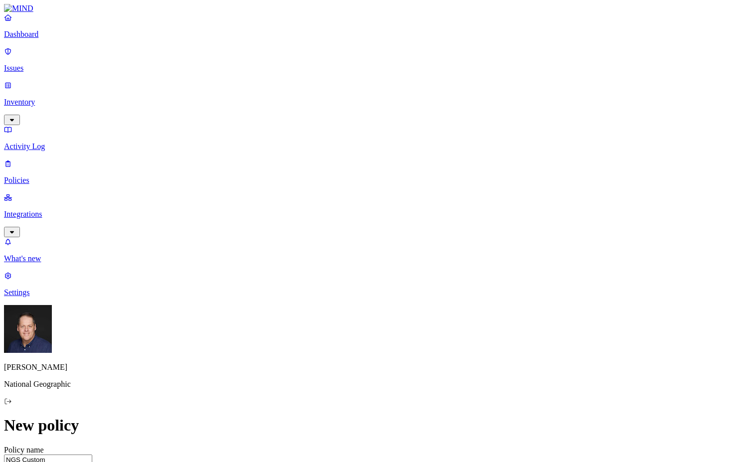
click at [61, 66] on p "Issues" at bounding box center [374, 68] width 741 height 9
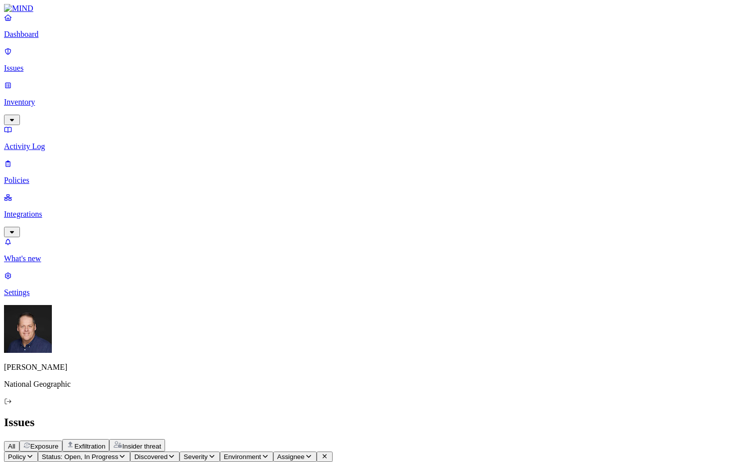
click at [58, 443] on span "Exposure" at bounding box center [44, 446] width 28 height 7
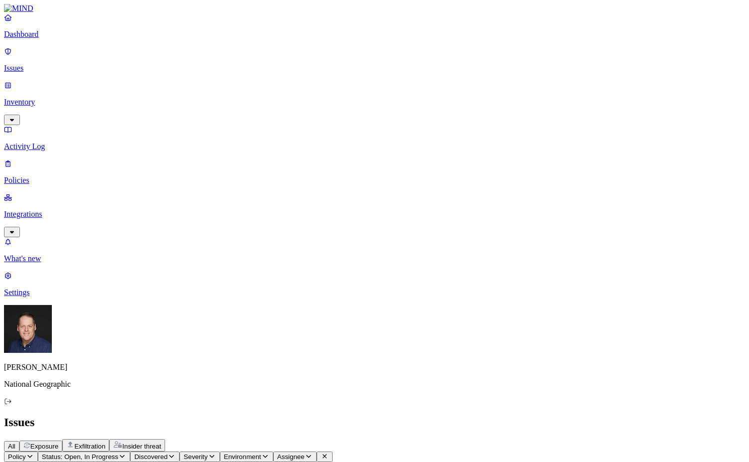
click at [39, 98] on p "Inventory" at bounding box center [374, 102] width 741 height 9
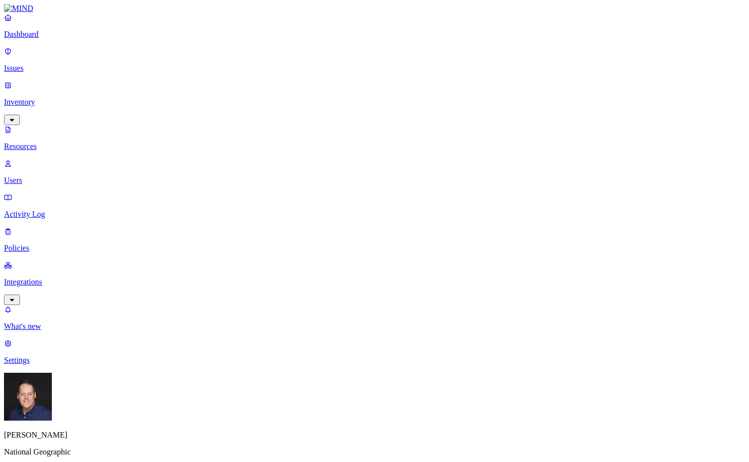
click at [60, 176] on p "Users" at bounding box center [374, 180] width 741 height 9
drag, startPoint x: 148, startPoint y: 31, endPoint x: 32, endPoint y: 43, distance: 116.2
click at [32, 43] on div "Dashboard Issues Inventory Resources Users Activity Log Policies Integrations W…" at bounding box center [374, 335] width 741 height 663
type input "m"
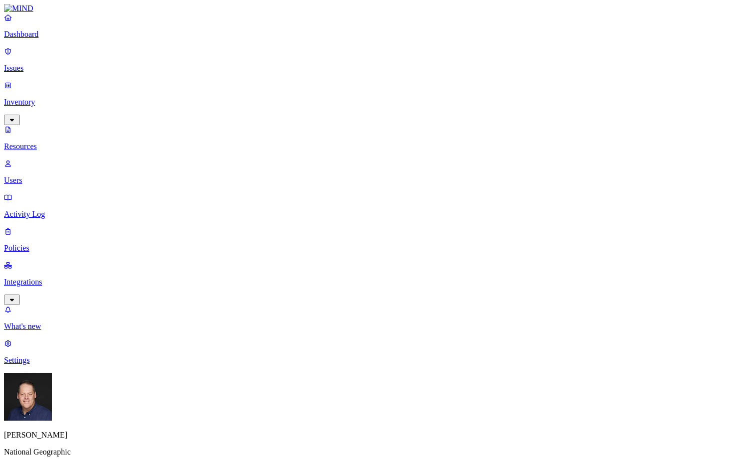
type input "[PERSON_NAME]"
drag, startPoint x: 186, startPoint y: 328, endPoint x: 232, endPoint y: 291, distance: 59.6
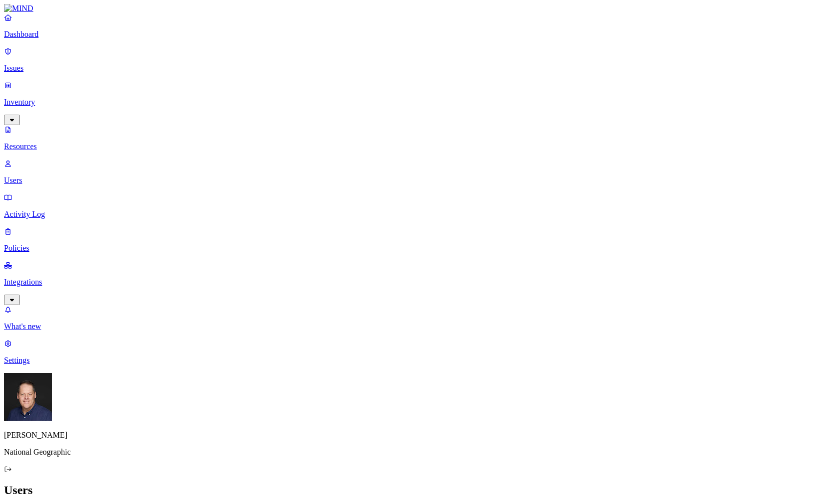
click at [48, 244] on p "Policies" at bounding box center [417, 248] width 826 height 9
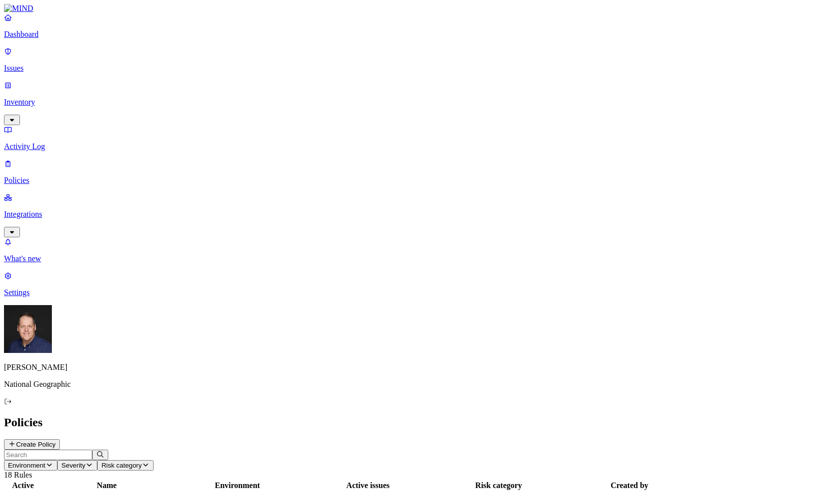
click at [45, 462] on span "Environment" at bounding box center [26, 465] width 37 height 7
click at [236, 95] on span "Endpoint" at bounding box center [235, 99] width 29 height 8
click at [60, 439] on button "Create Policy" at bounding box center [32, 444] width 56 height 10
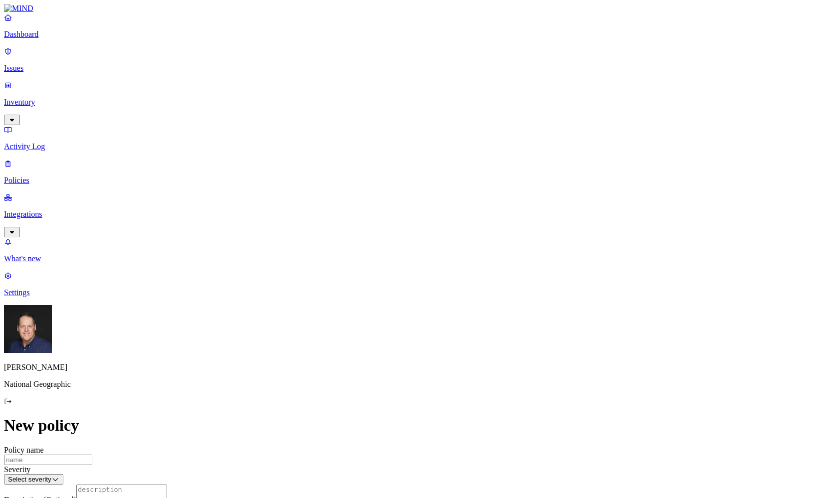
click at [92, 455] on input "Policy name" at bounding box center [48, 460] width 88 height 10
type input "NGS"
click at [468, 135] on html "Dashboard Issues Inventory Activity Log Policies Integrations What's new 1 Sett…" at bounding box center [417, 494] width 834 height 988
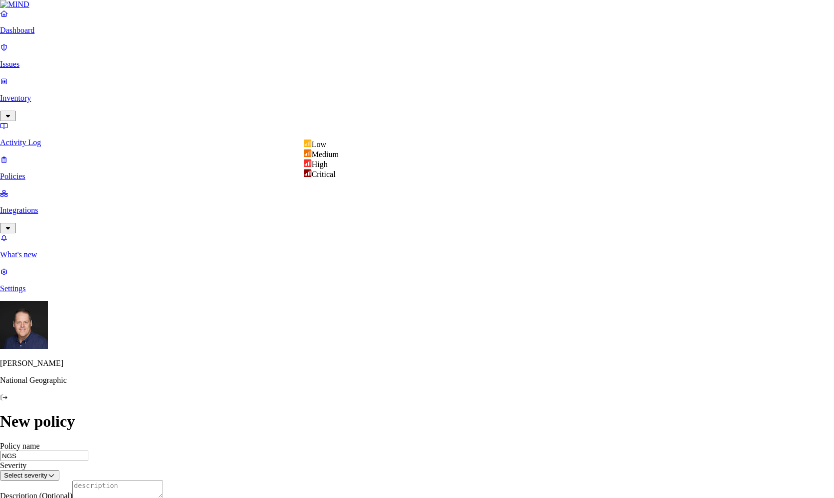
select select "4"
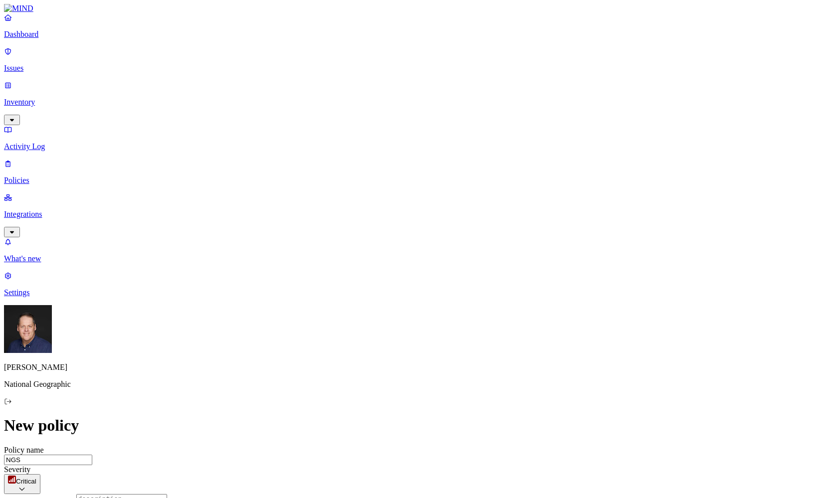
scroll to position [50, 0]
click at [357, 401] on label "Classification" at bounding box center [363, 396] width 44 height 8
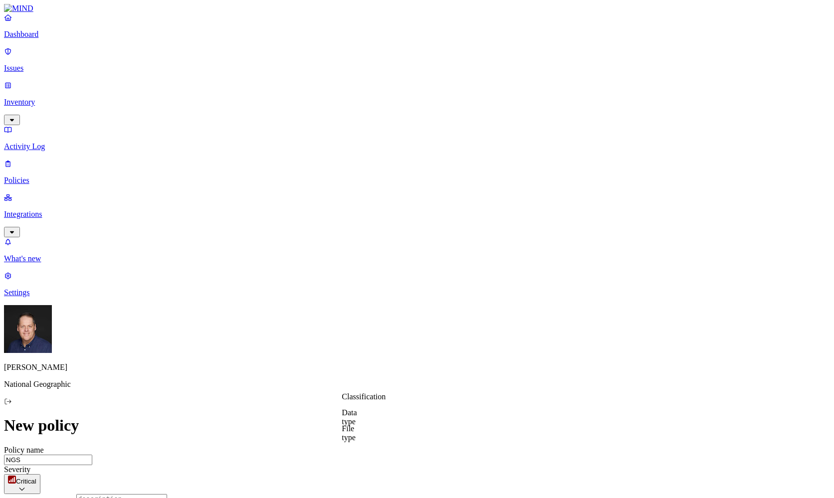
click at [356, 420] on label "Data type" at bounding box center [348, 416] width 15 height 17
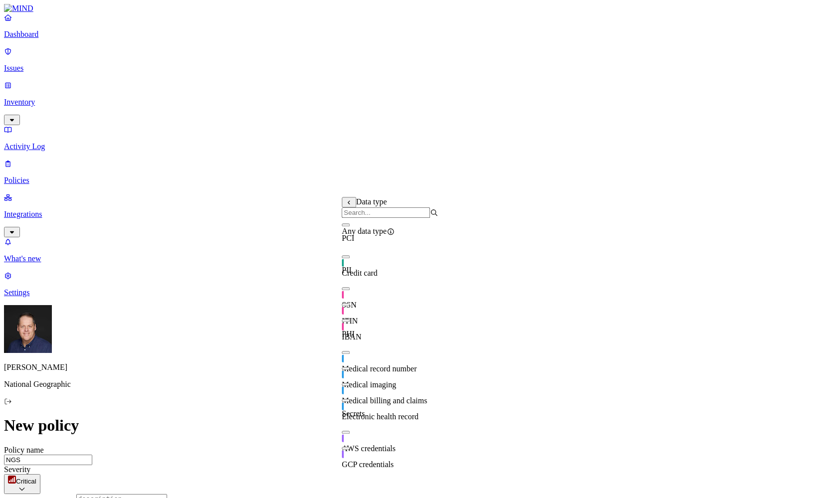
scroll to position [0, 0]
click at [349, 226] on button "button" at bounding box center [345, 224] width 8 height 3
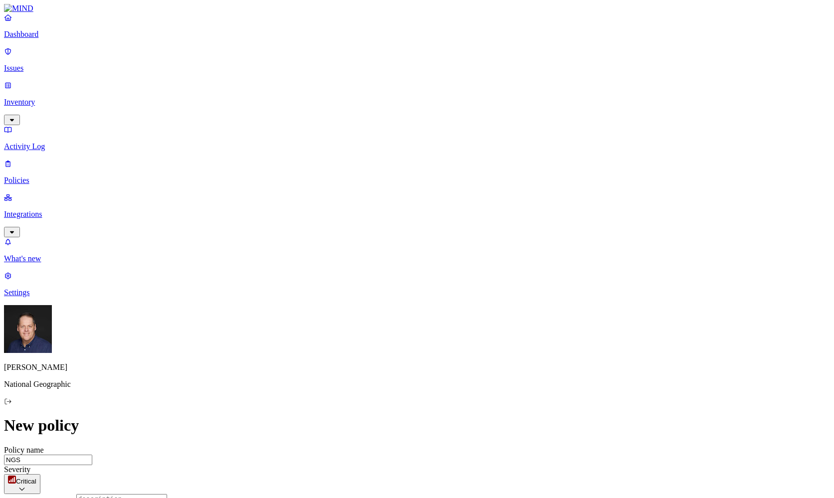
scroll to position [100, 0]
click at [386, 392] on label "Web Category" at bounding box center [373, 392] width 29 height 17
click at [373, 425] on div "Gen AI" at bounding box center [407, 418] width 96 height 27
click at [367, 430] on button "button" at bounding box center [363, 428] width 8 height 3
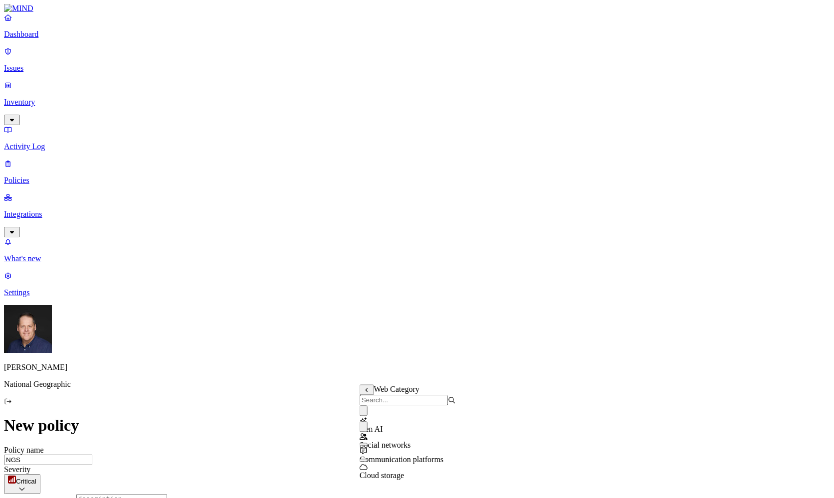
click at [367, 446] on button "button" at bounding box center [363, 444] width 8 height 3
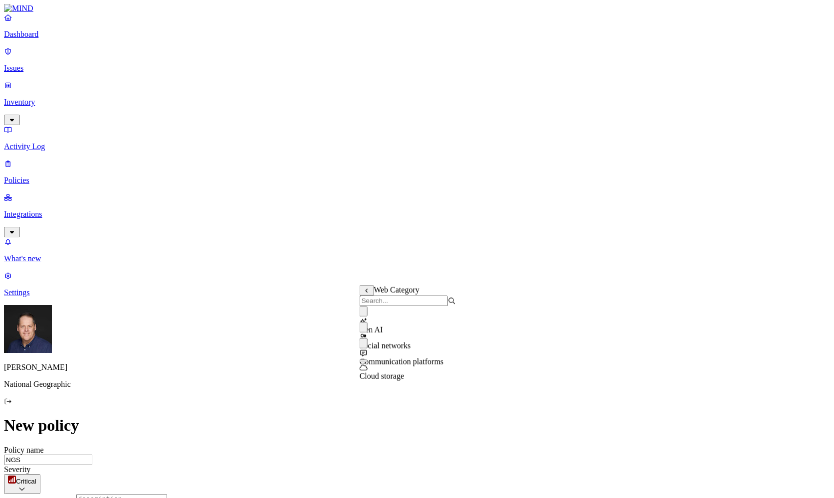
scroll to position [199, 0]
click at [393, 383] on label "Departments" at bounding box center [372, 378] width 41 height 8
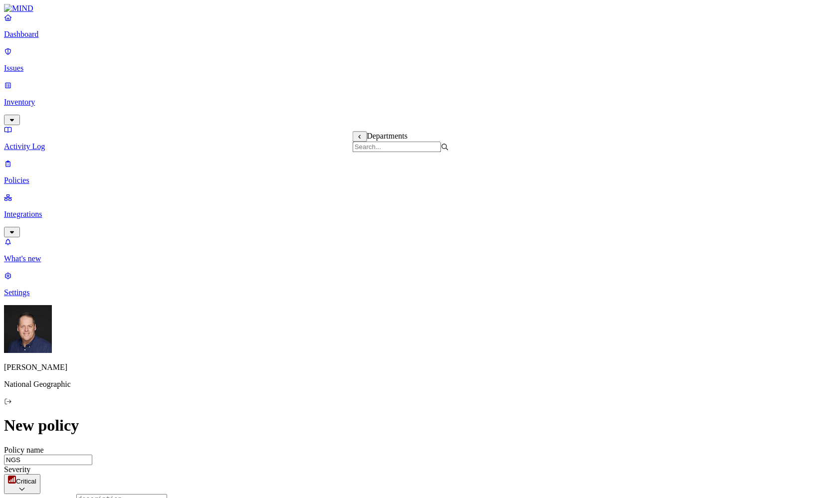
scroll to position [1500, 0]
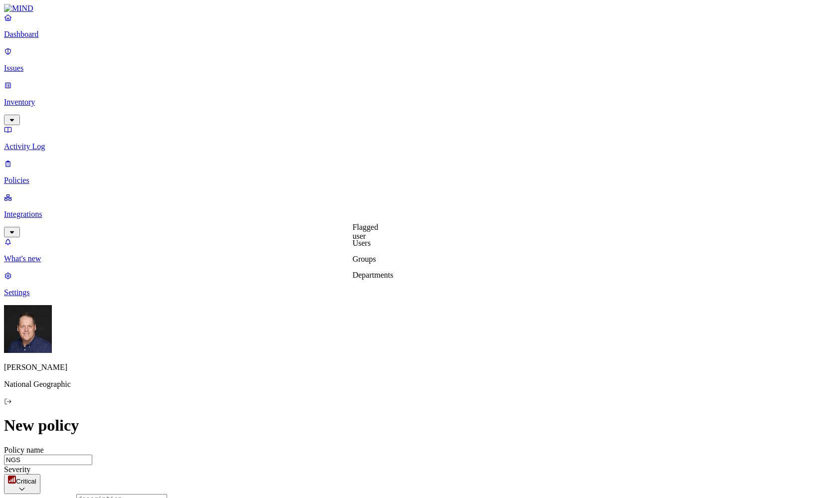
click at [376, 260] on label "Groups" at bounding box center [363, 259] width 23 height 8
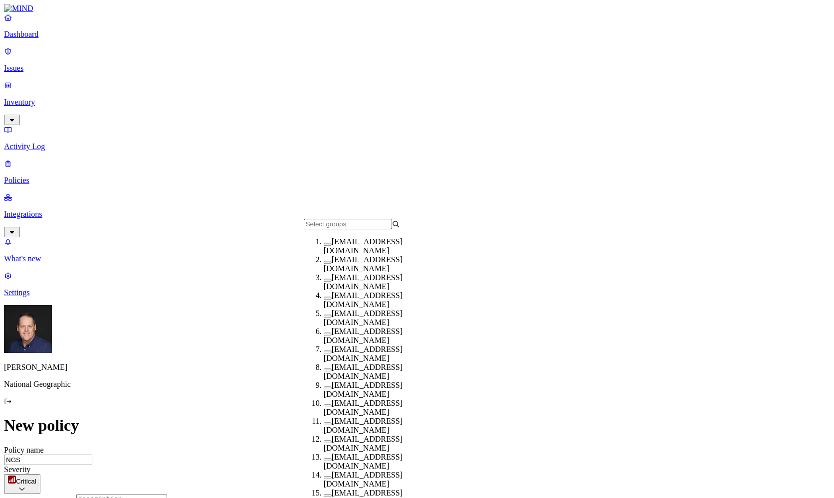
scroll to position [100, 0]
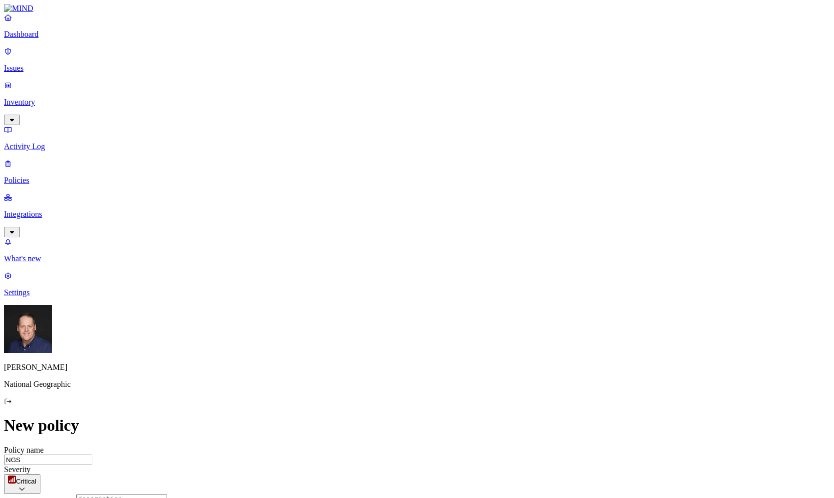
scroll to position [403, 0]
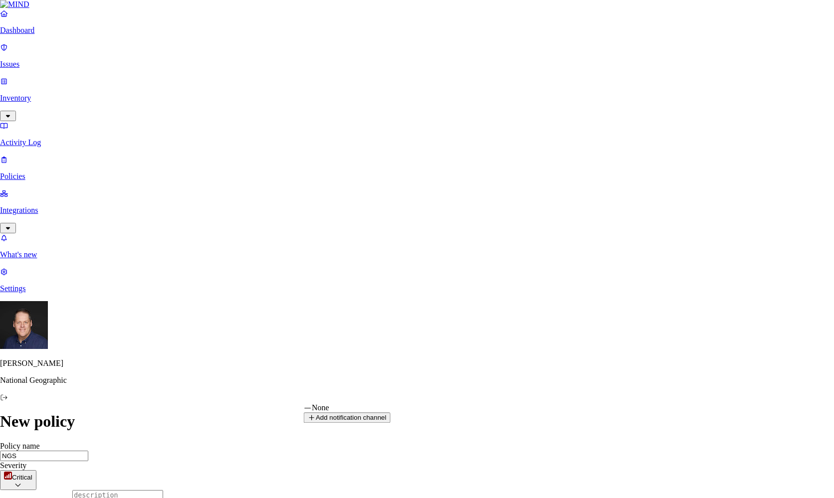
click at [390, 423] on button "Add notification channel" at bounding box center [347, 417] width 87 height 10
type input "i"
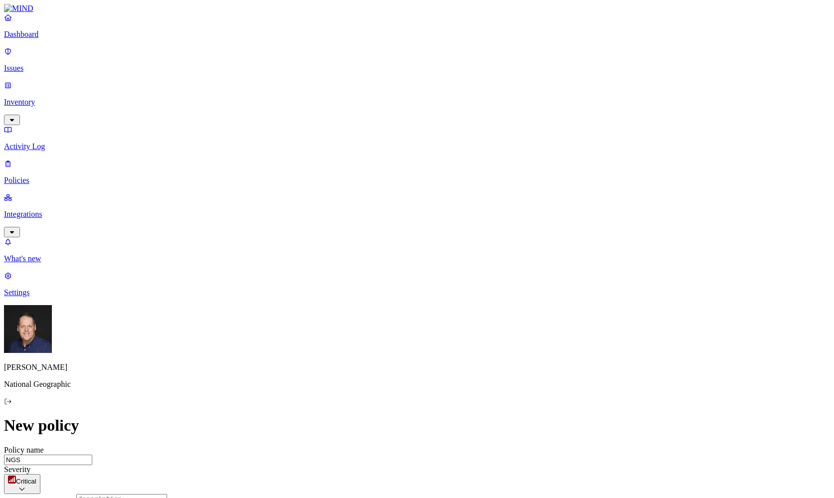
scroll to position [477, 0]
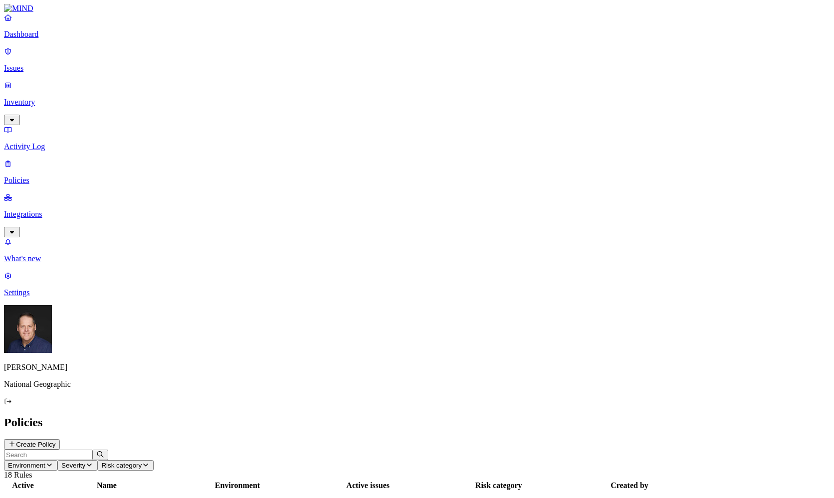
click at [47, 39] on p "Dashboard" at bounding box center [417, 34] width 826 height 9
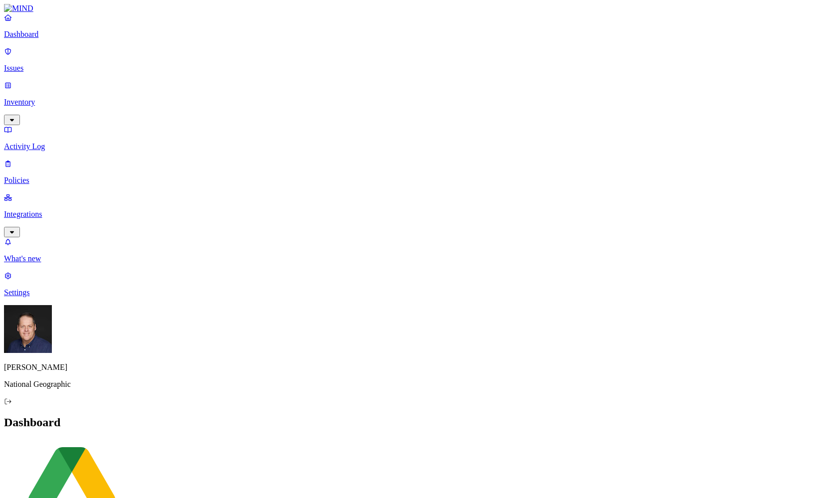
drag, startPoint x: 24, startPoint y: 138, endPoint x: 76, endPoint y: 141, distance: 51.5
click at [24, 210] on p "Integrations" at bounding box center [417, 214] width 826 height 9
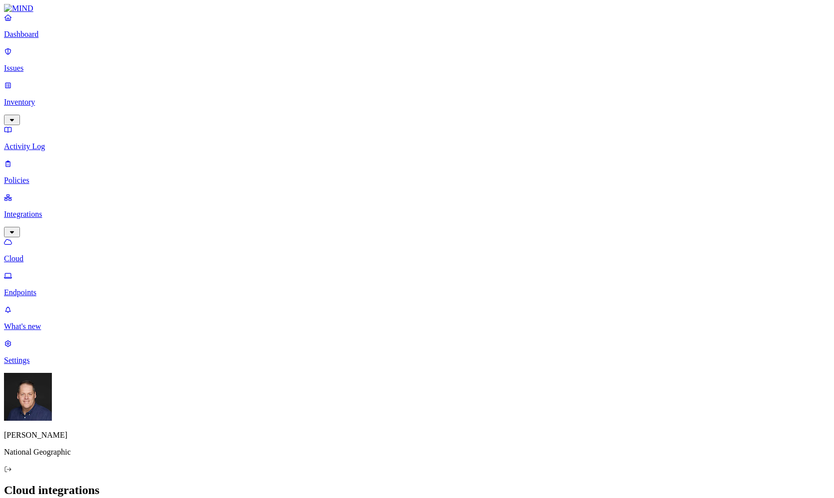
click at [43, 365] on p "Settings" at bounding box center [417, 360] width 826 height 9
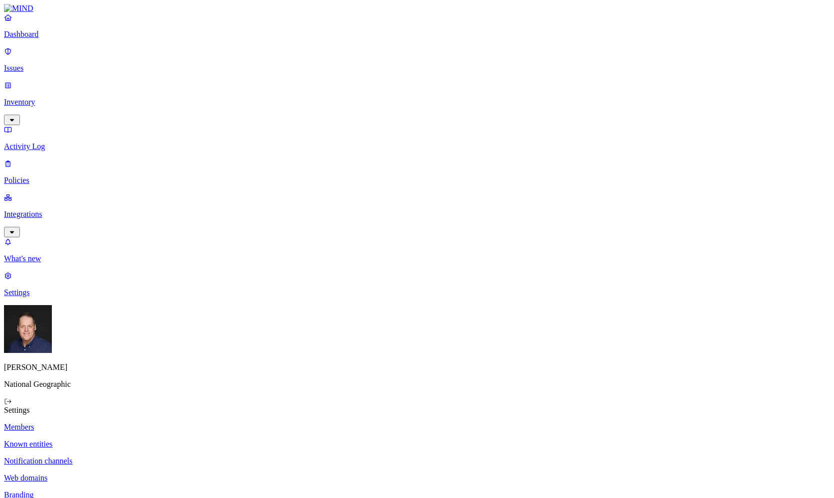
click at [148, 457] on p "Notification channels" at bounding box center [417, 461] width 826 height 9
